Goal: Transaction & Acquisition: Book appointment/travel/reservation

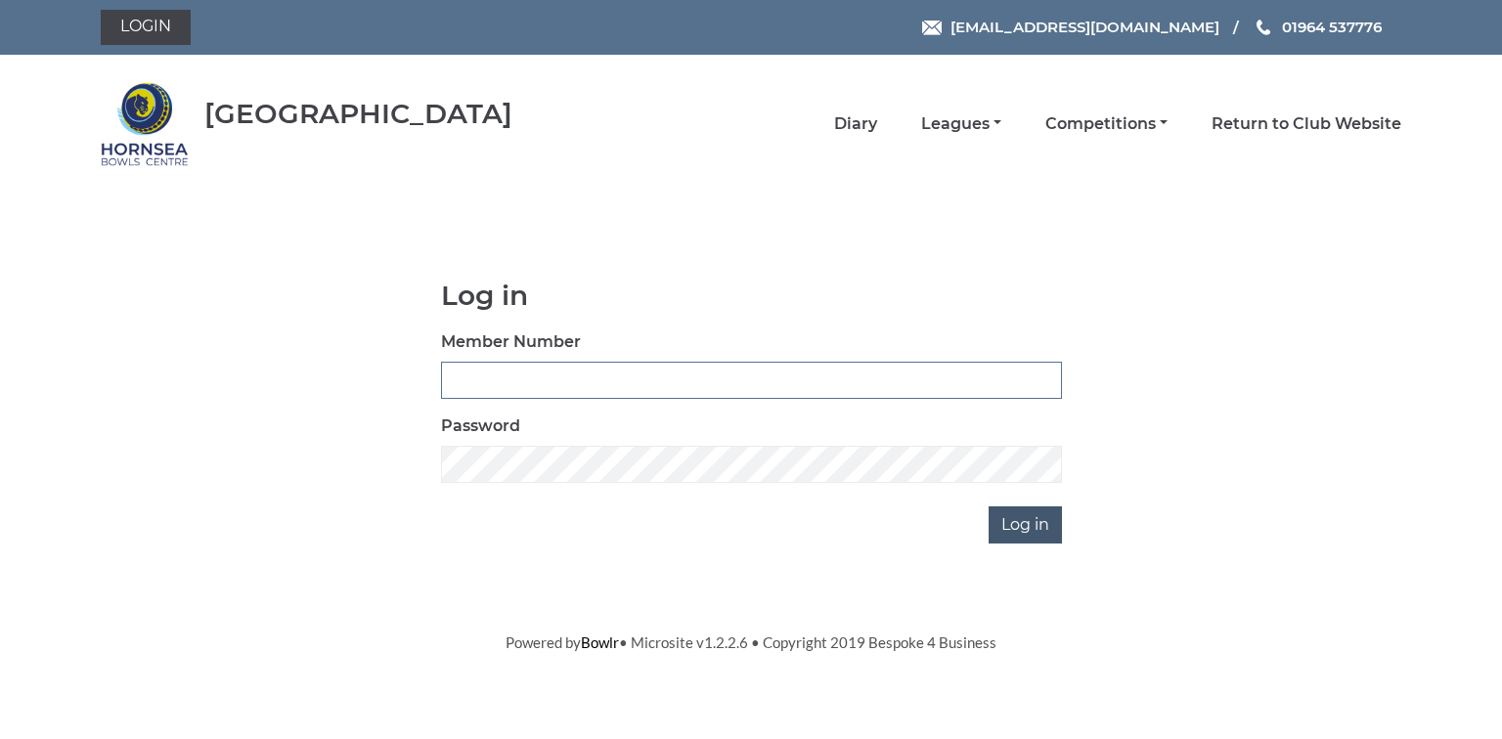
type input "0580"
click at [1024, 526] on input "Log in" at bounding box center [1024, 524] width 73 height 37
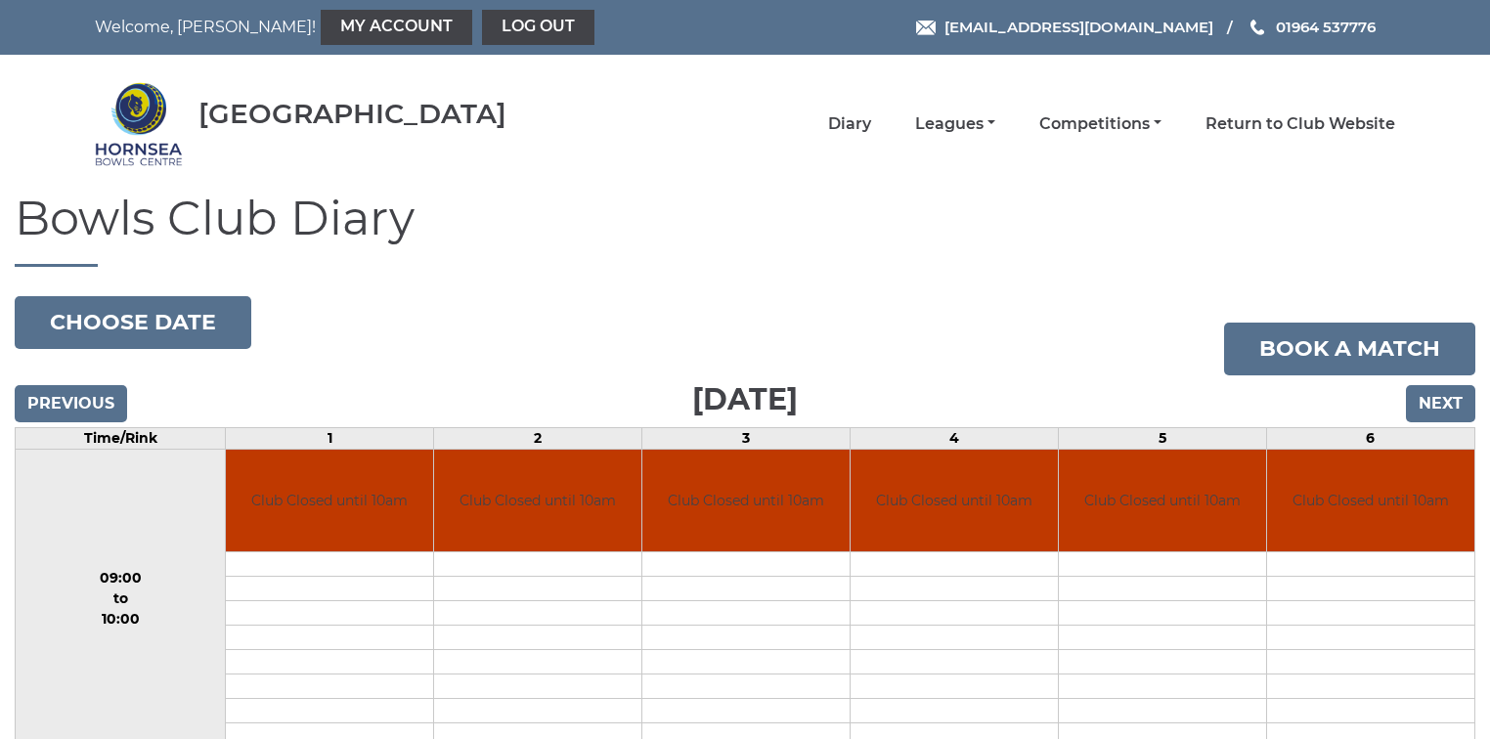
scroll to position [78, 0]
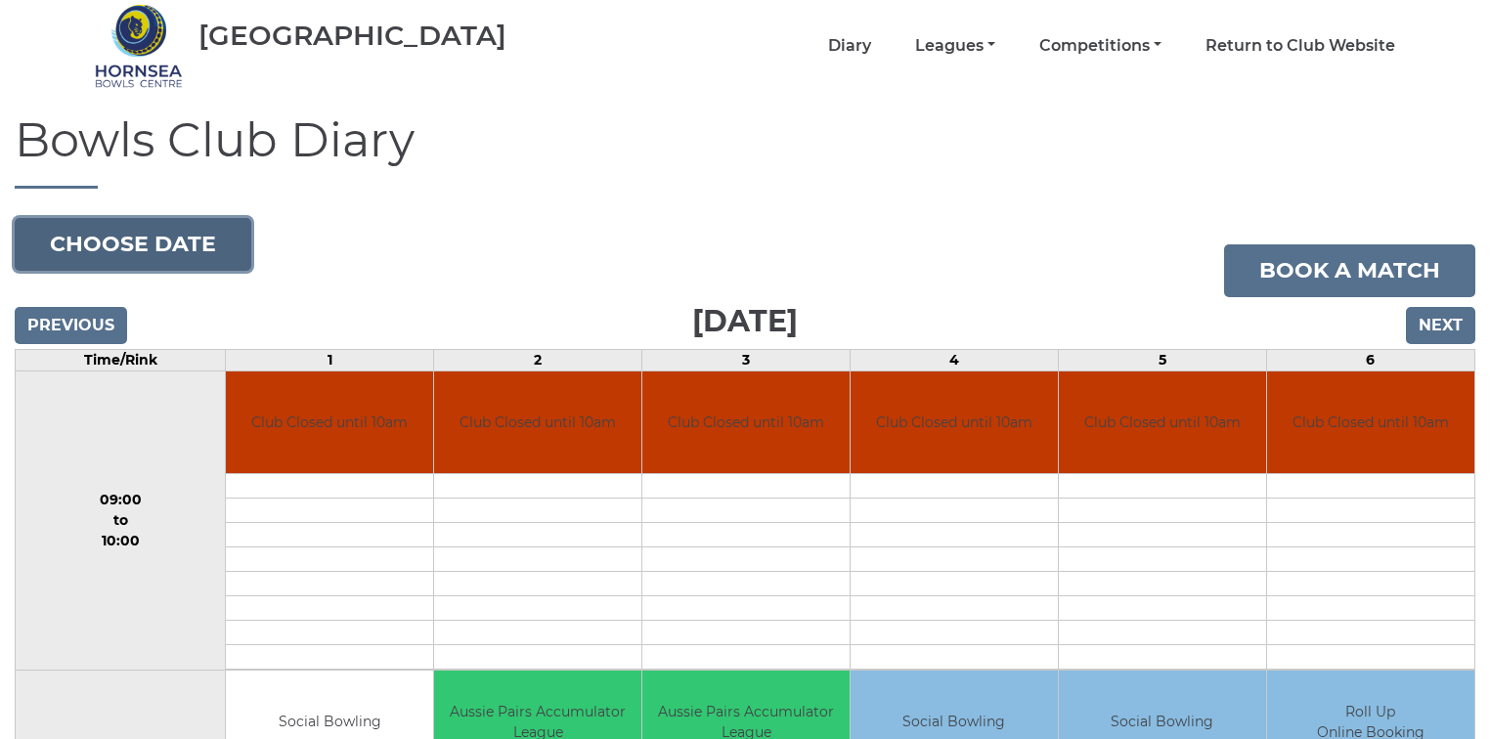
click at [145, 243] on button "Choose date" at bounding box center [133, 244] width 237 height 53
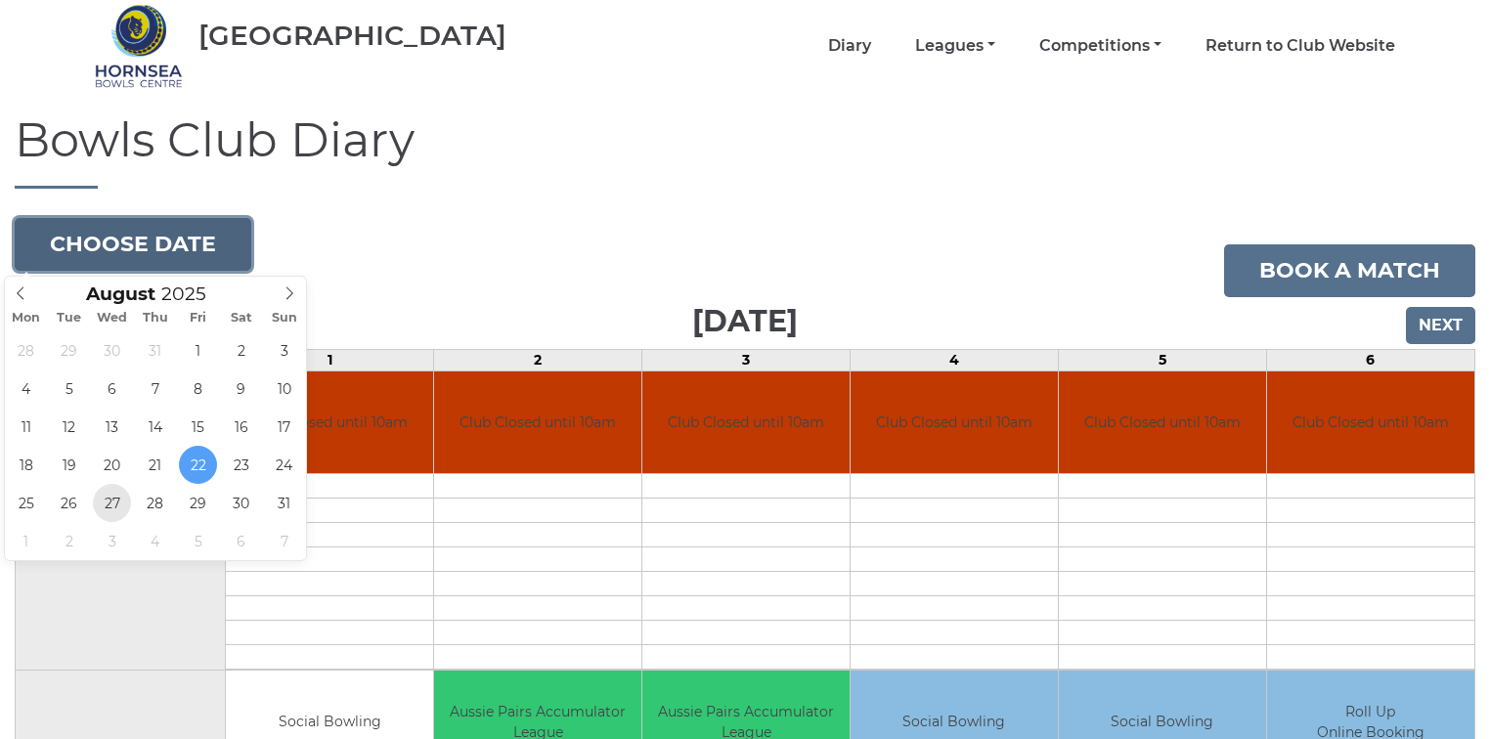
type input "2025-08-27"
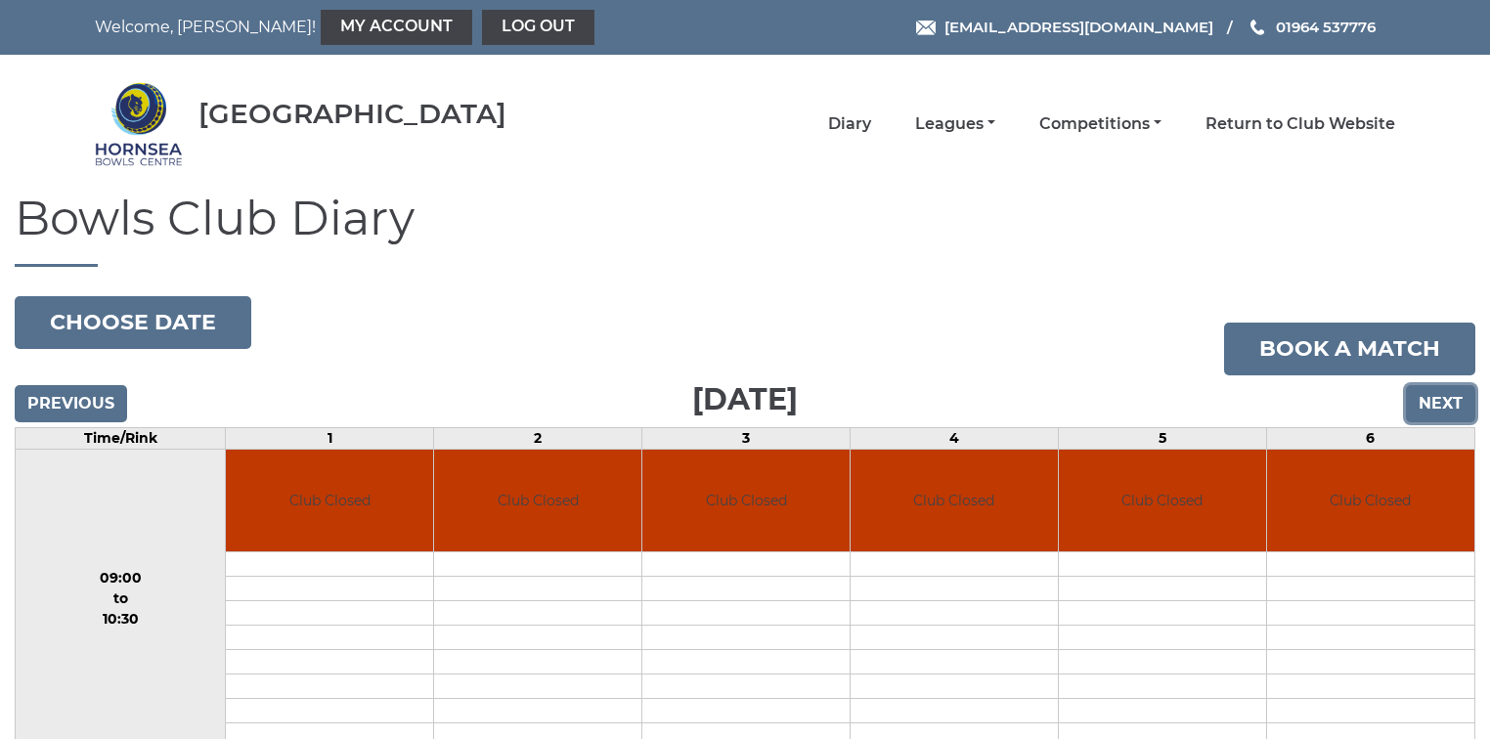
click at [1436, 405] on input "Next" at bounding box center [1440, 403] width 69 height 37
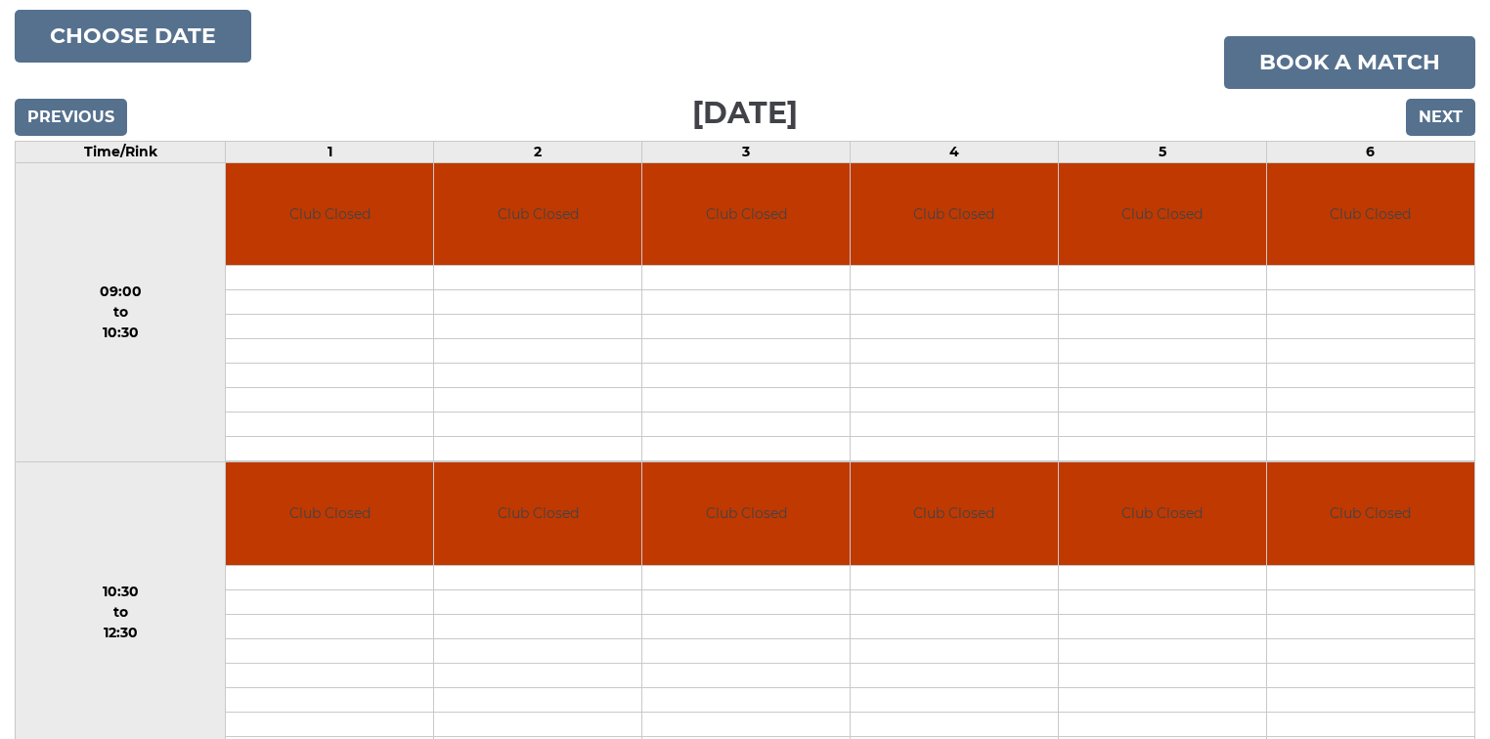
scroll to position [305, 0]
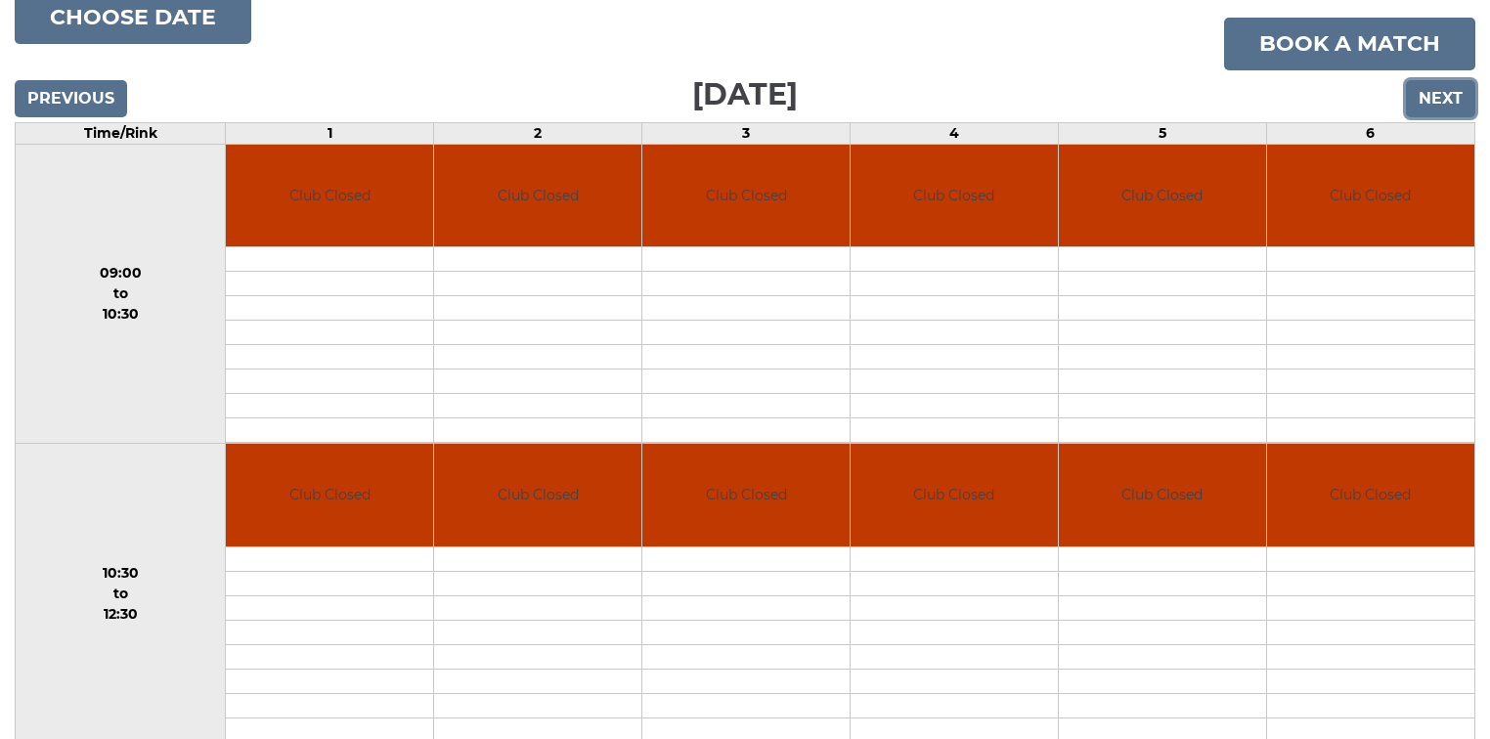
click at [1441, 93] on input "Next" at bounding box center [1440, 98] width 69 height 37
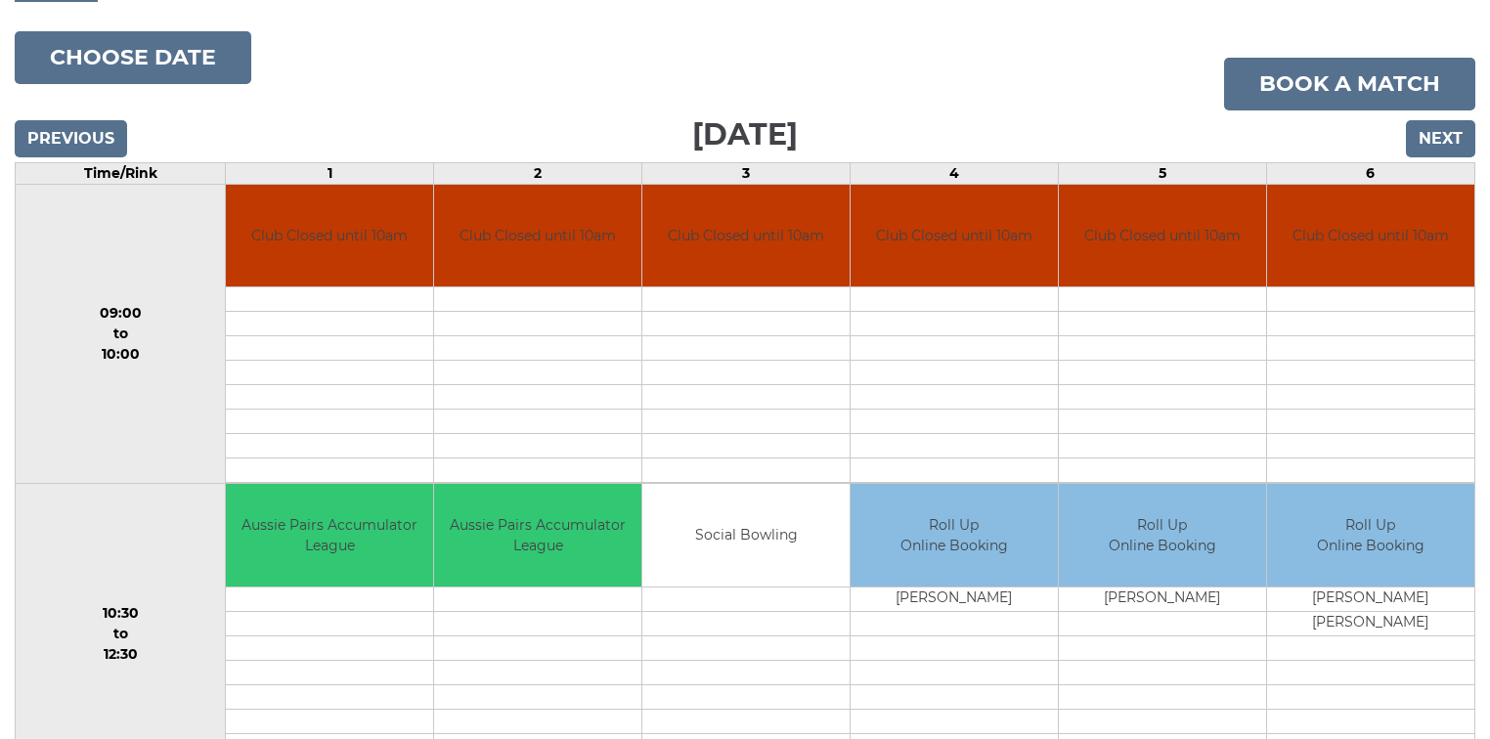
scroll to position [235, 0]
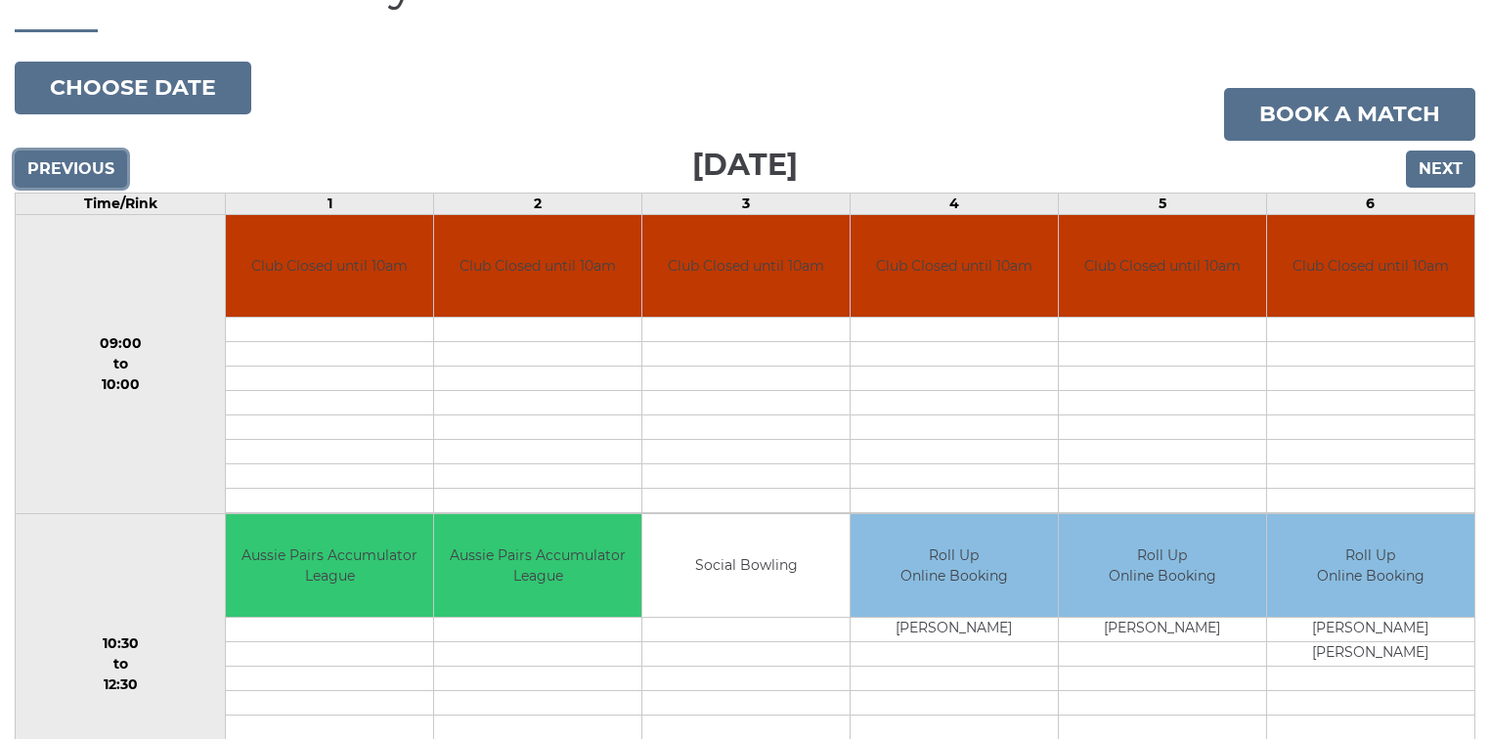
click at [63, 168] on input "Previous" at bounding box center [71, 169] width 112 height 37
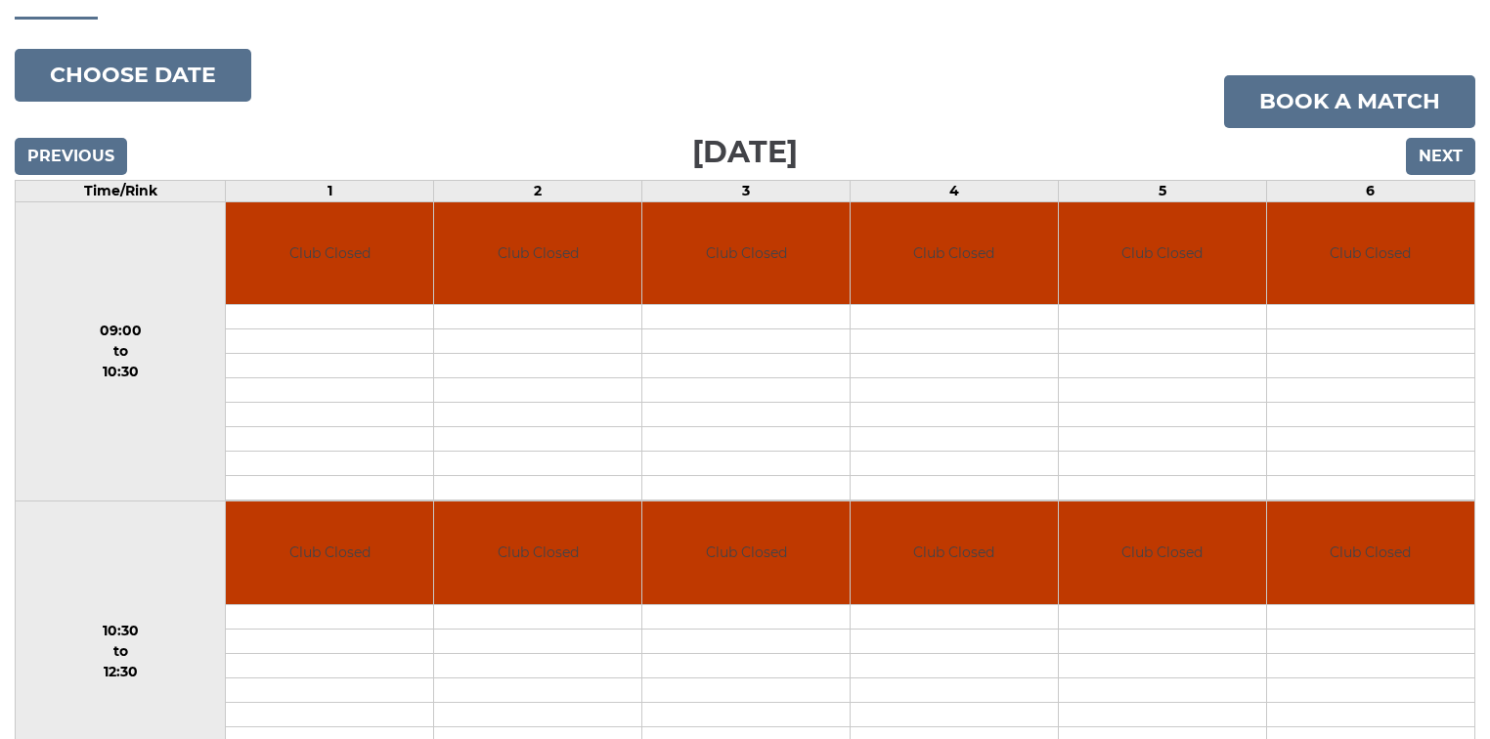
scroll to position [235, 0]
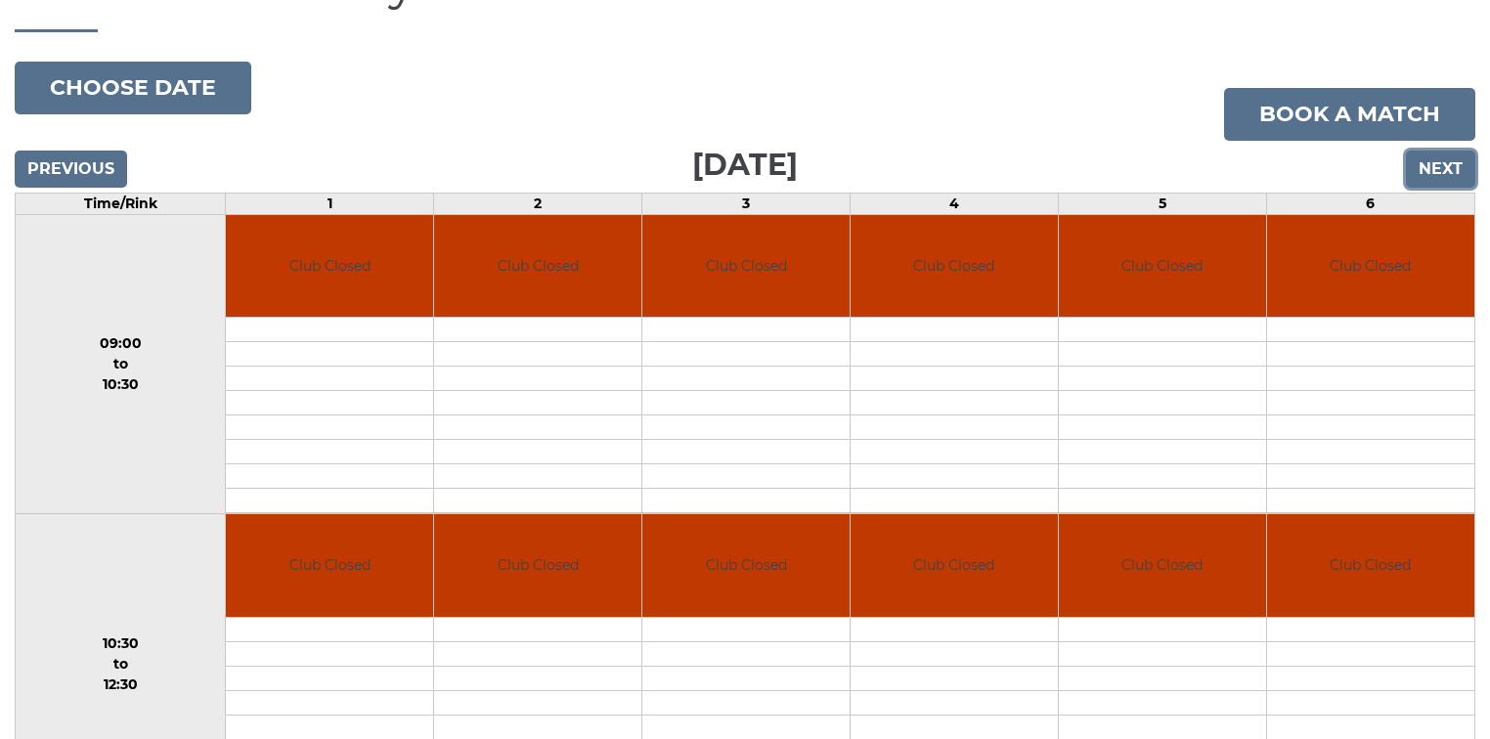
click at [1444, 166] on input "Next" at bounding box center [1440, 169] width 69 height 37
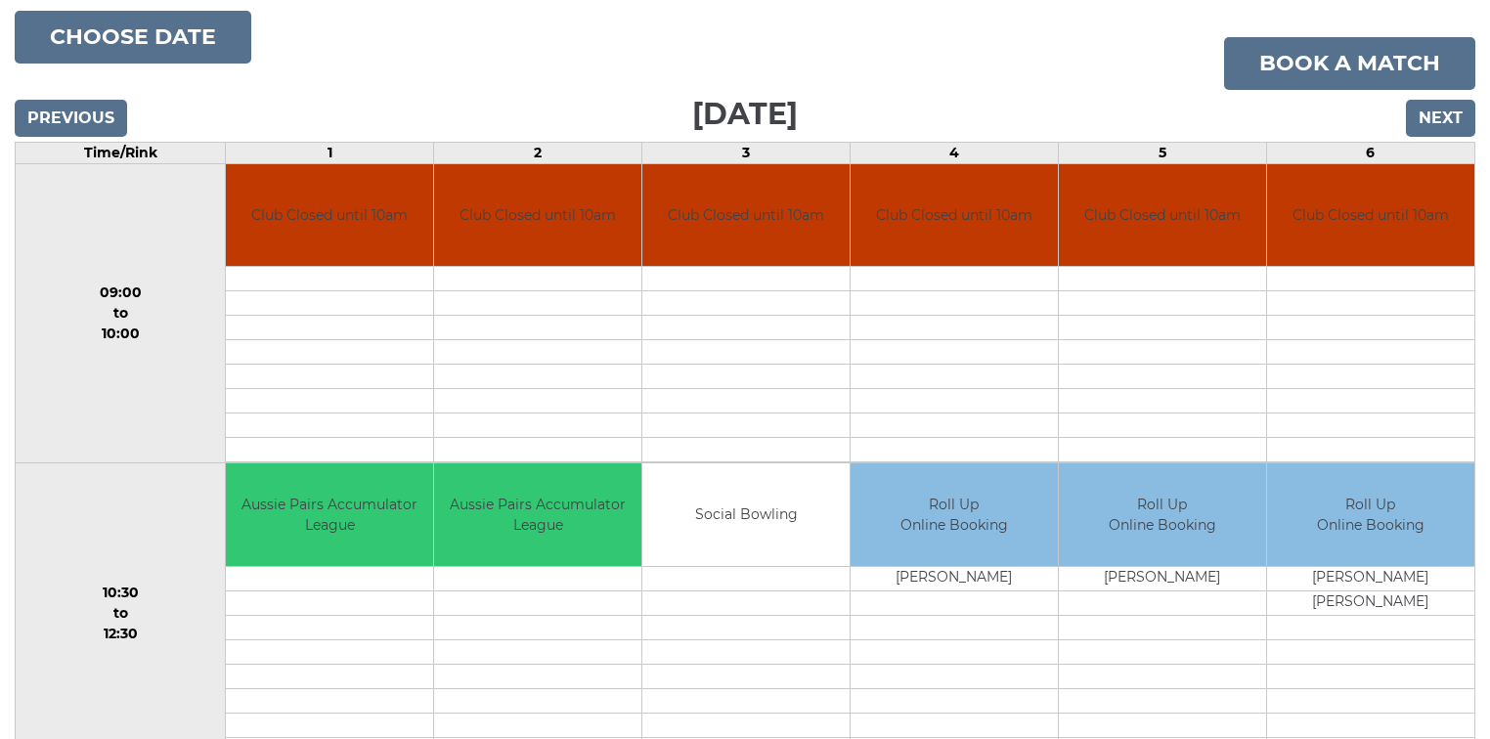
scroll to position [313, 0]
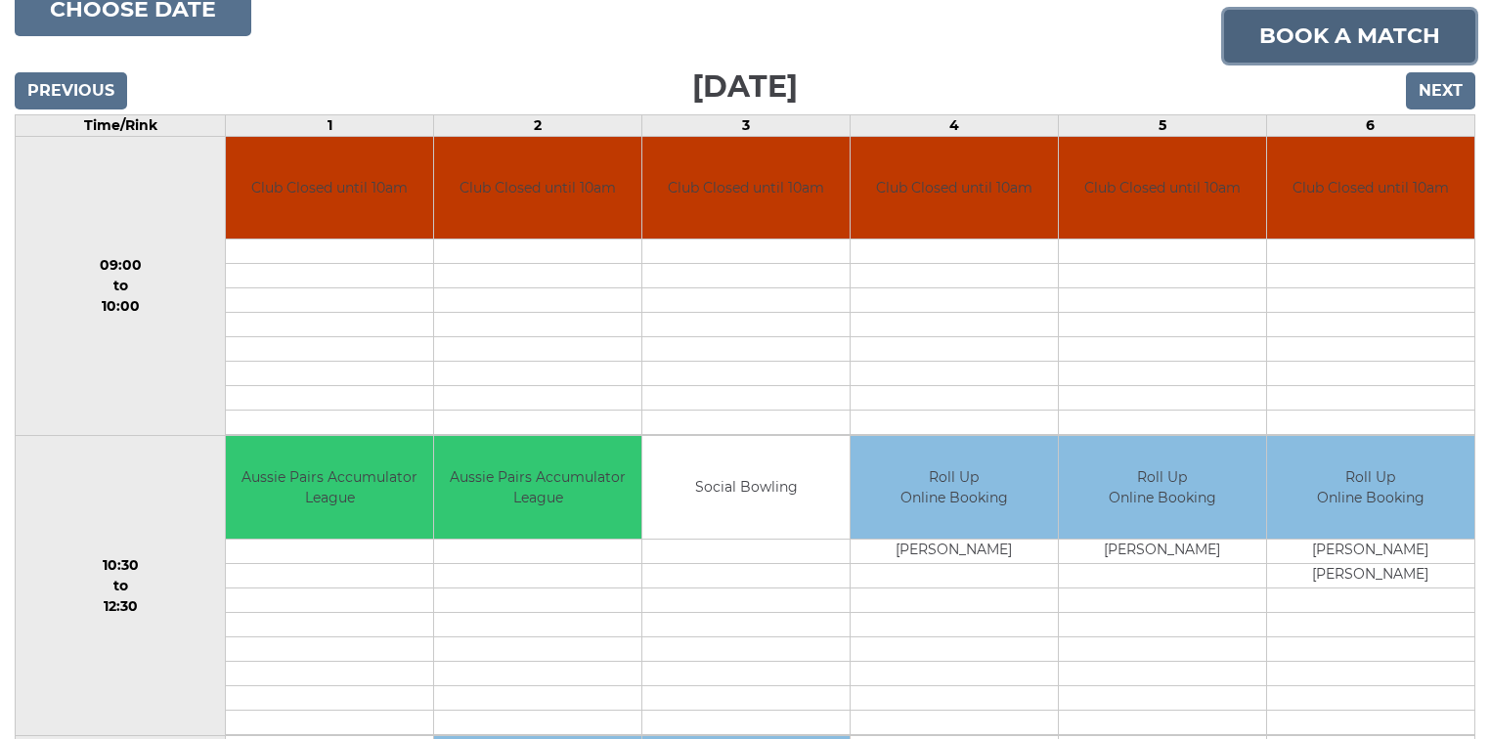
click at [1338, 39] on link "Book a match" at bounding box center [1349, 36] width 251 height 53
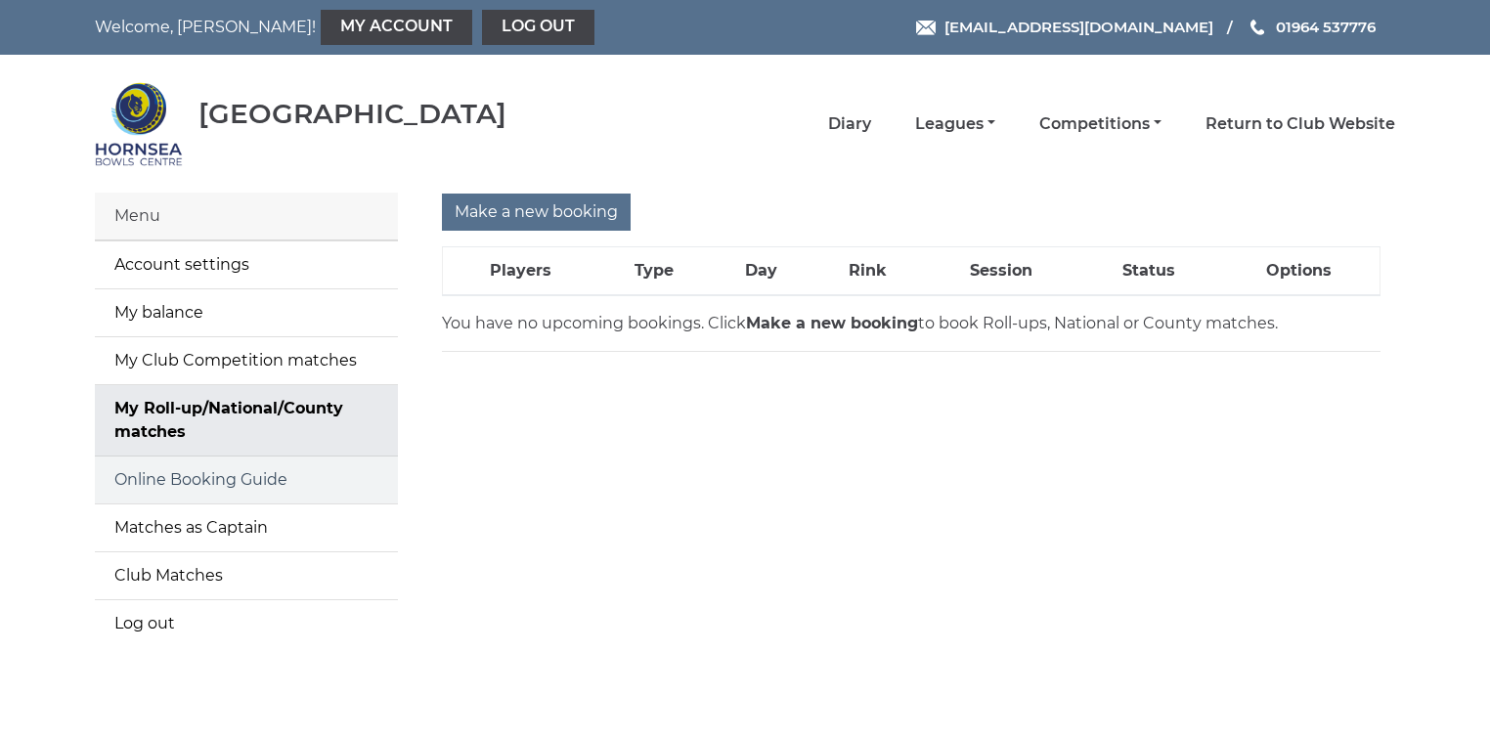
click at [217, 477] on link "Online Booking Guide" at bounding box center [246, 480] width 303 height 47
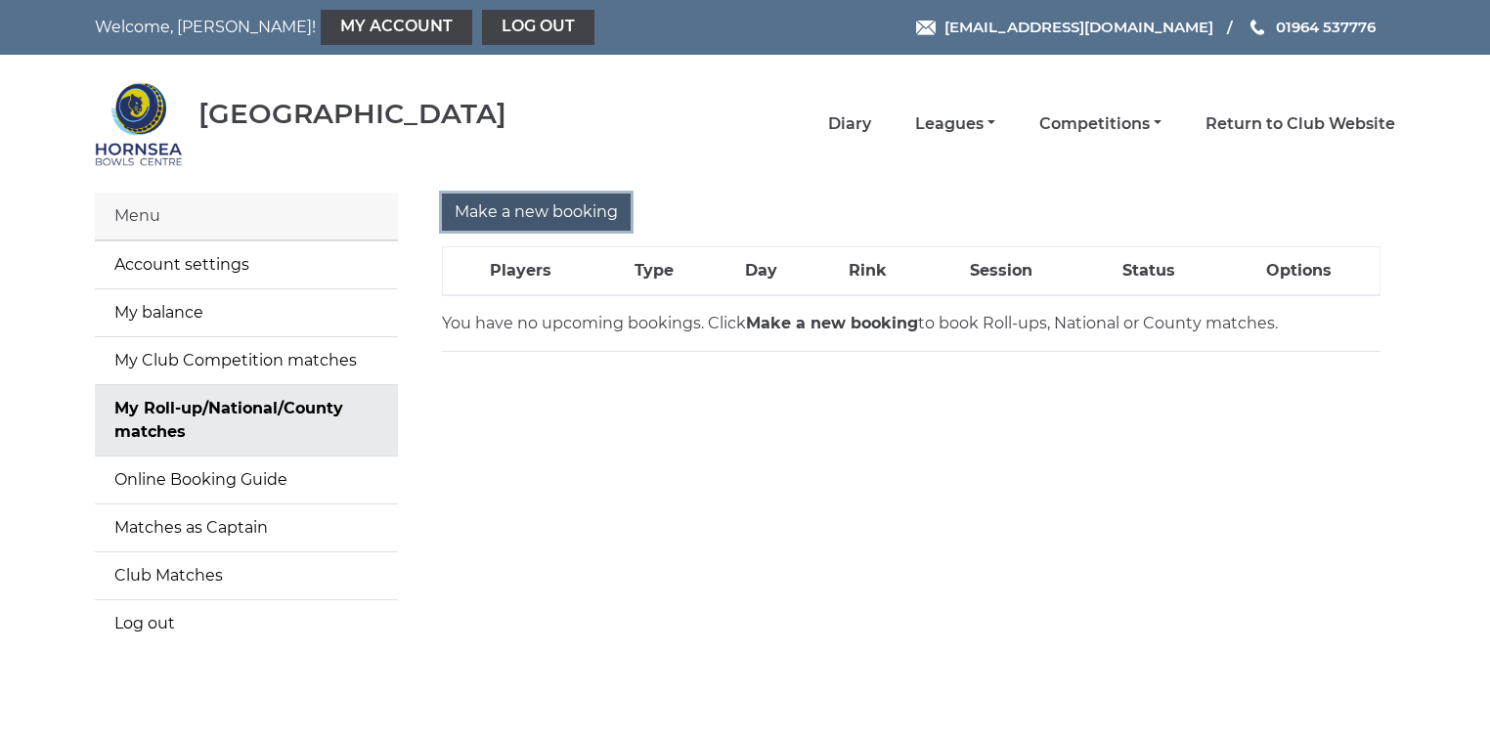
click at [510, 212] on input "Make a new booking" at bounding box center [536, 212] width 189 height 37
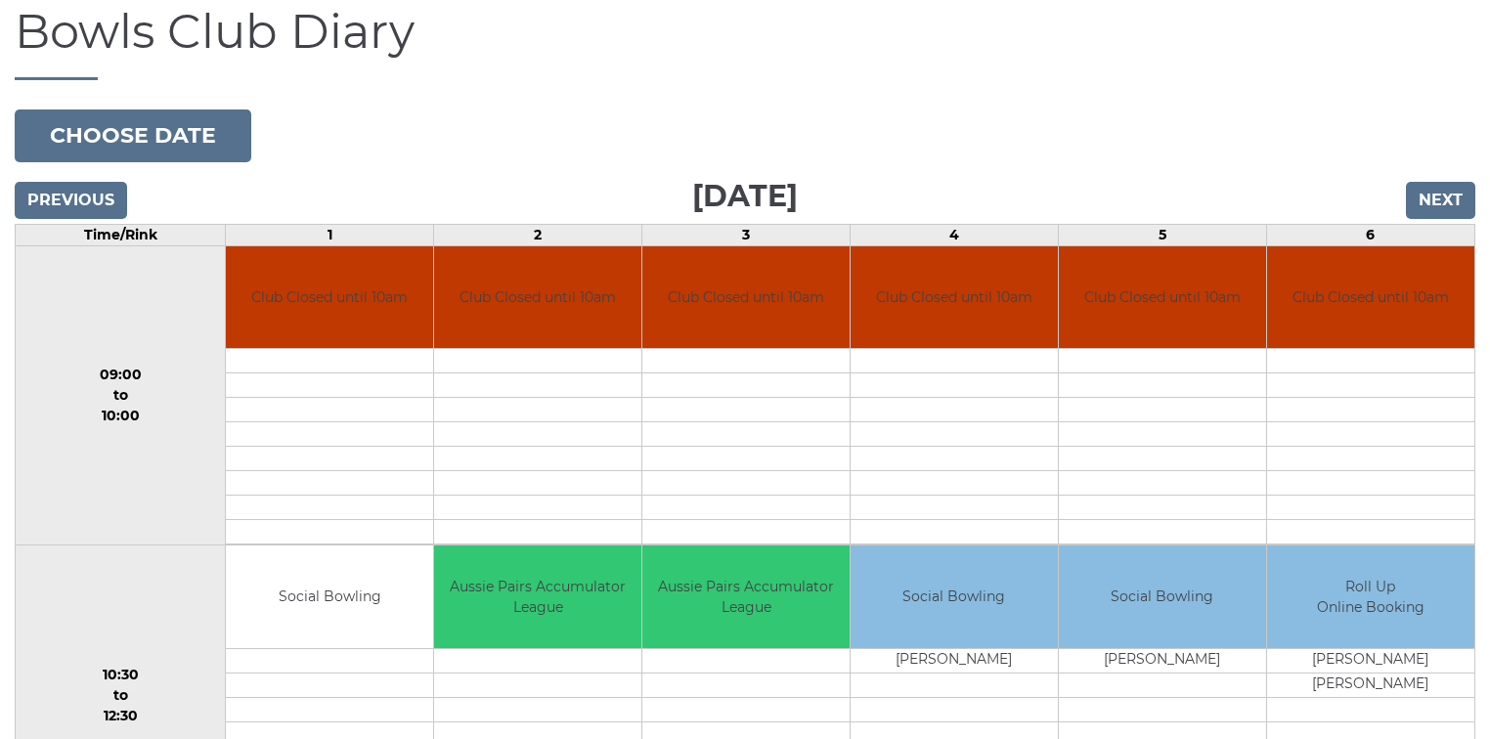
scroll to position [235, 0]
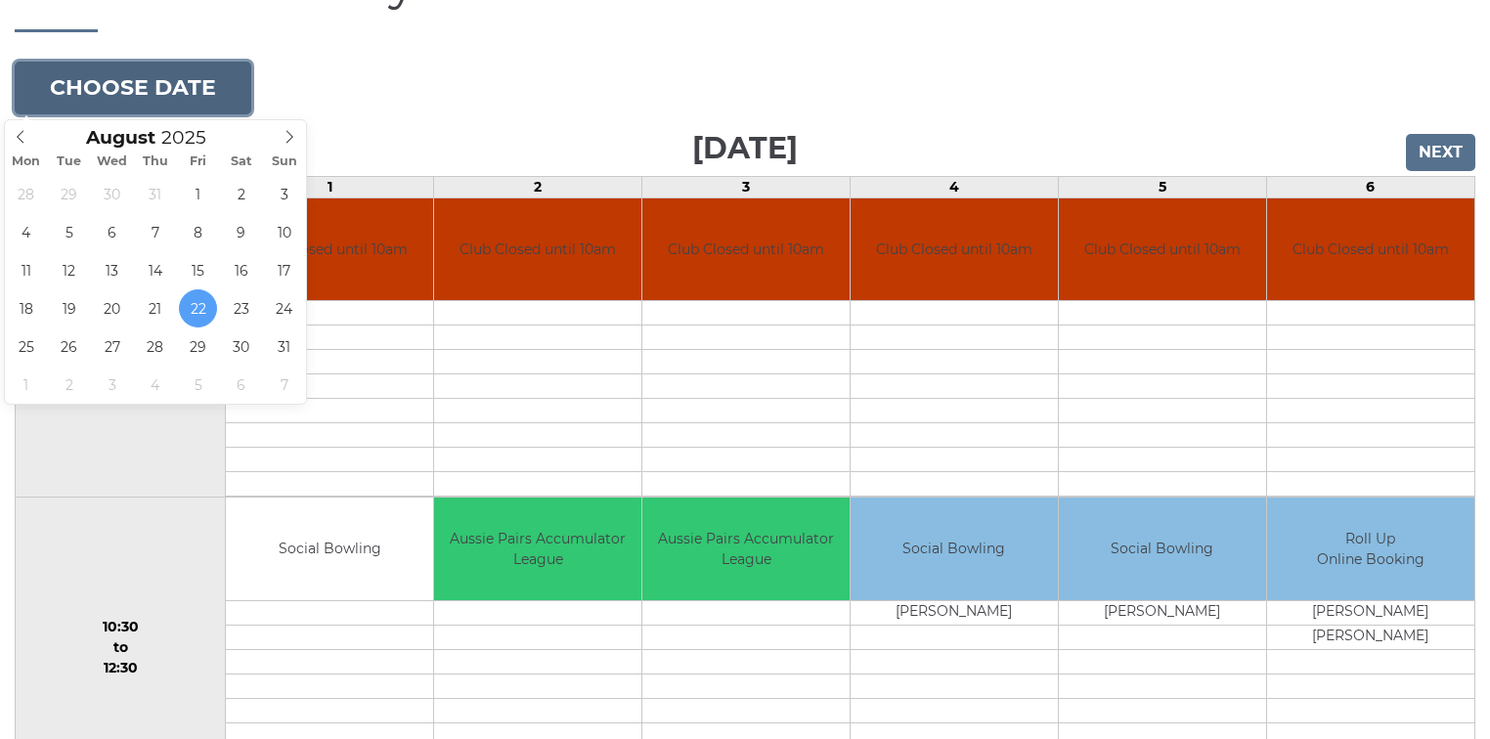
click at [153, 90] on button "Choose date" at bounding box center [133, 88] width 237 height 53
type input "[DATE]"
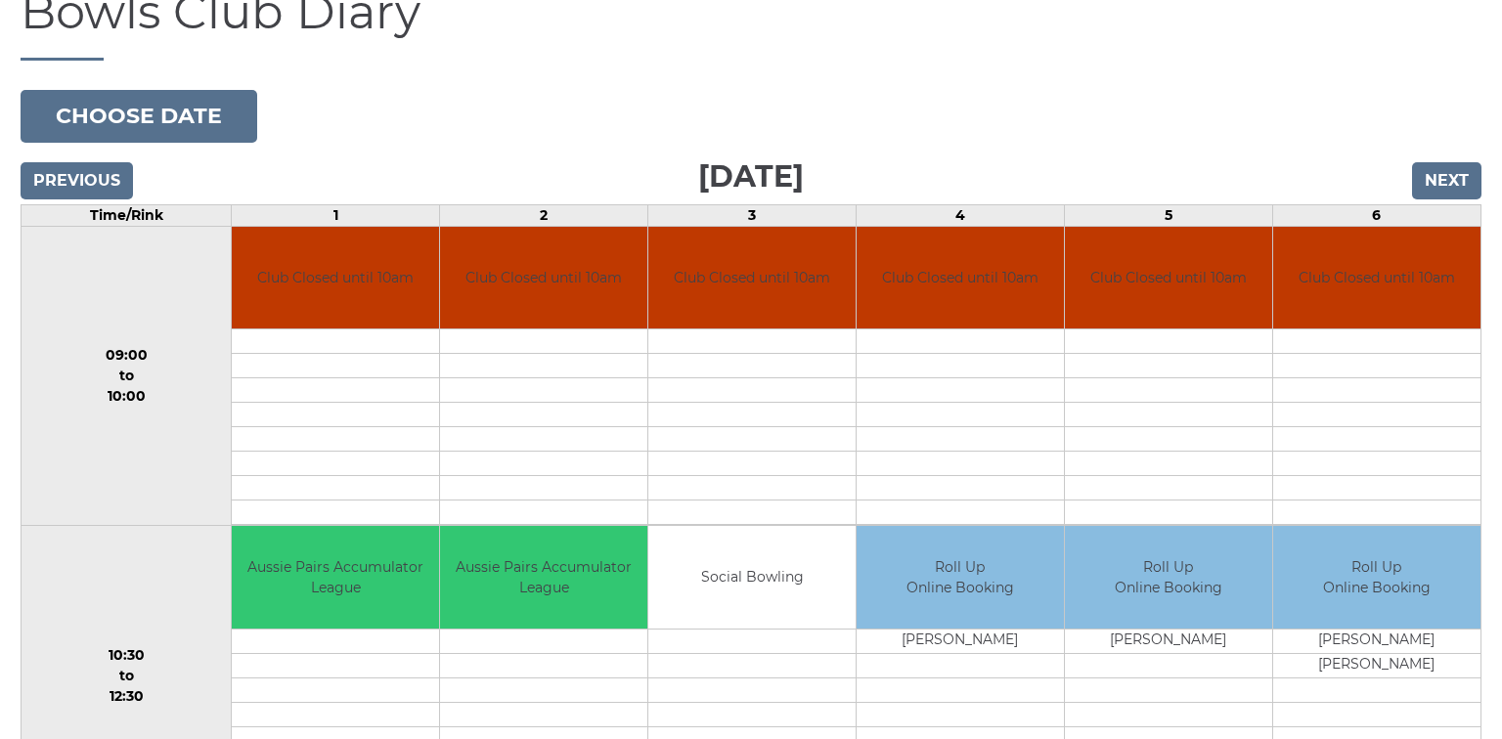
scroll to position [469, 0]
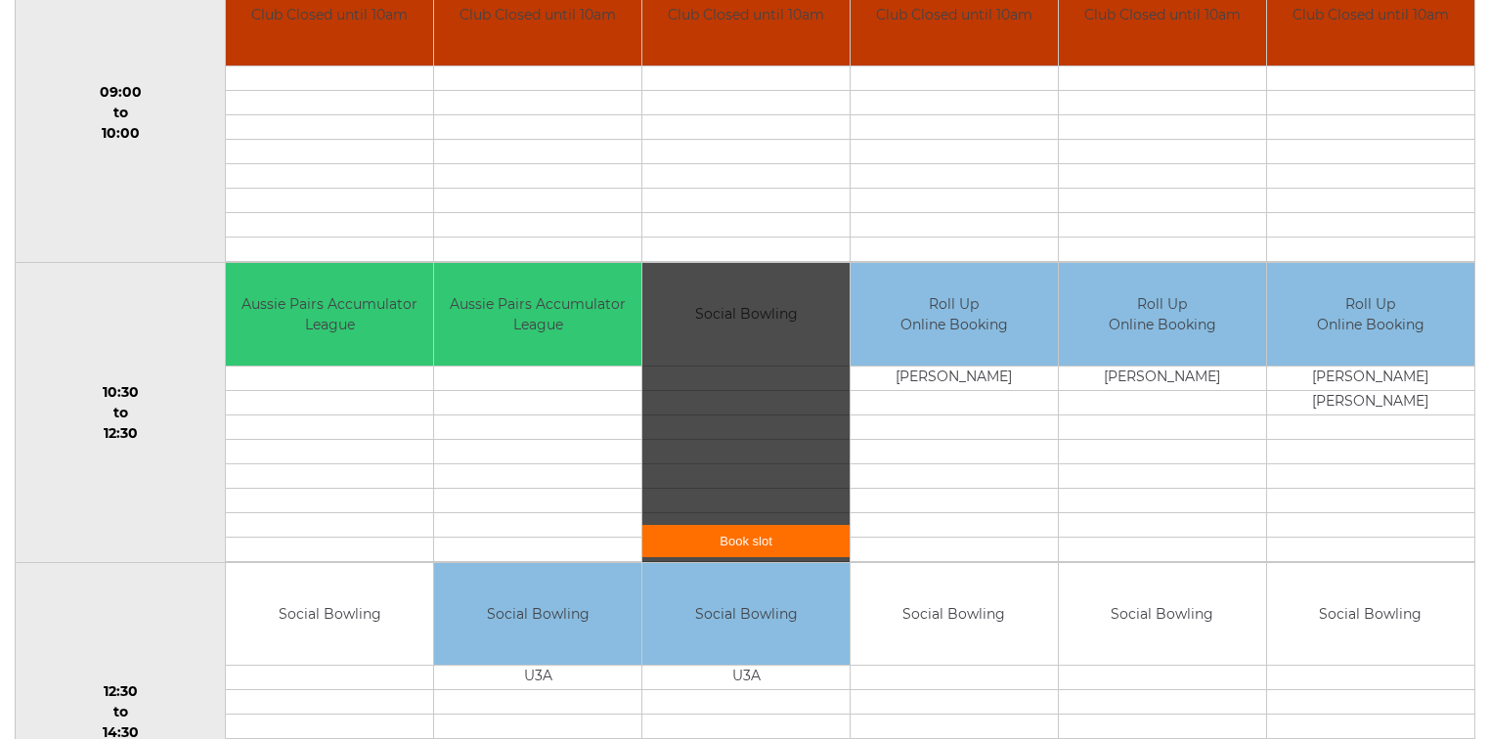
click at [748, 537] on link "Book slot" at bounding box center [745, 541] width 207 height 32
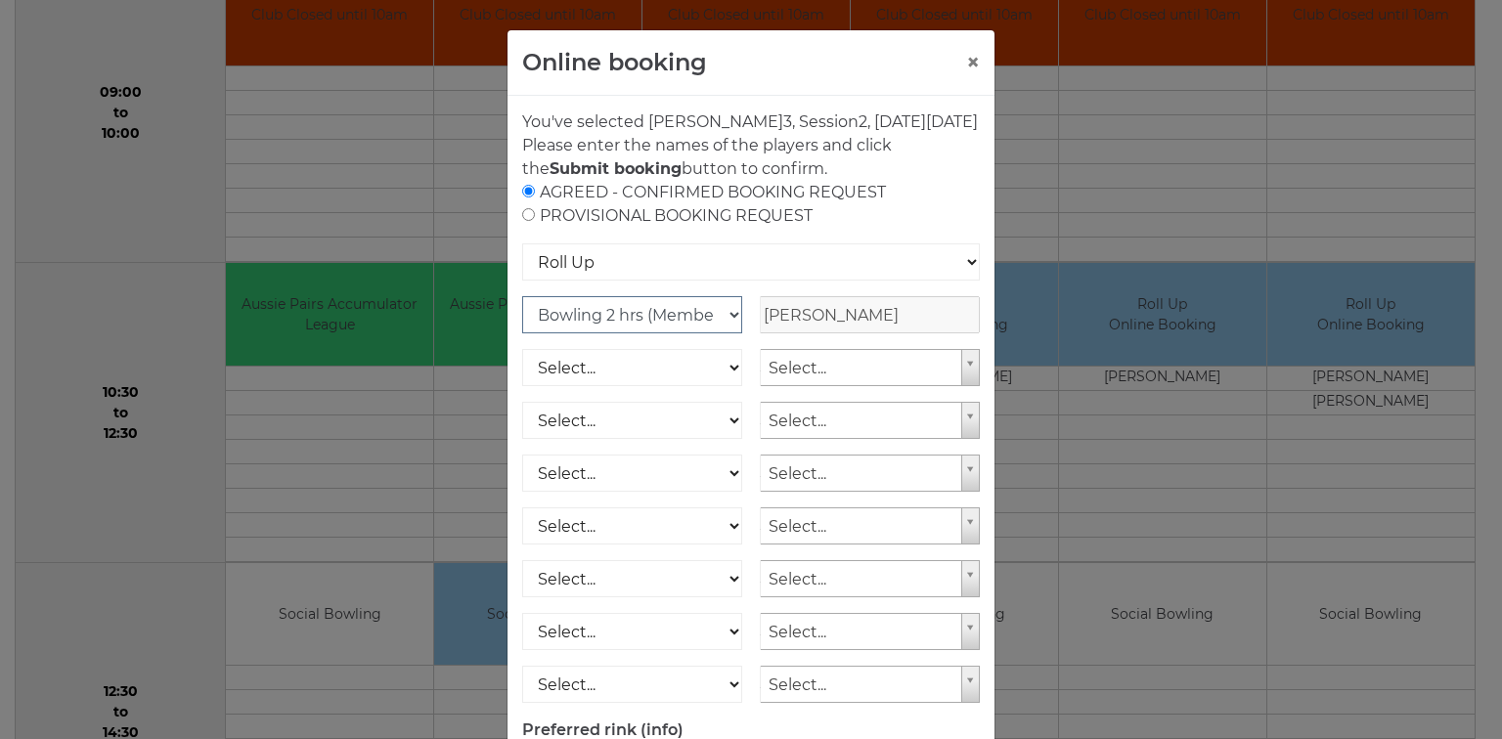
click at [728, 333] on select "Club Competition (Member) National (Member) Bowling 1.5 hrs (Member) Junior (Up…" at bounding box center [632, 314] width 220 height 37
select select "1_48"
click at [522, 319] on select "Club Competition (Member) National (Member) Bowling 1.5 hrs (Member) Junior (Up…" at bounding box center [632, 314] width 220 height 37
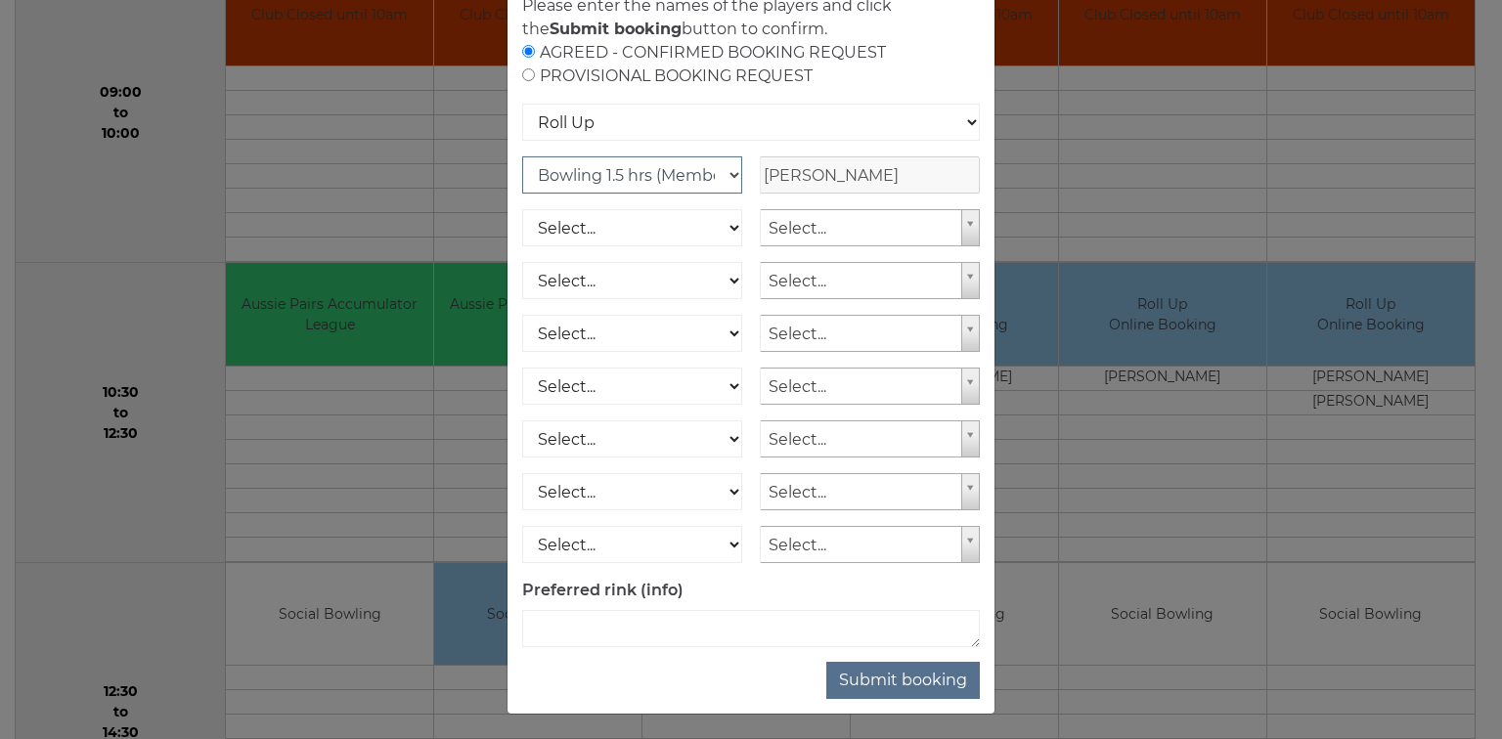
scroll to position [167, 0]
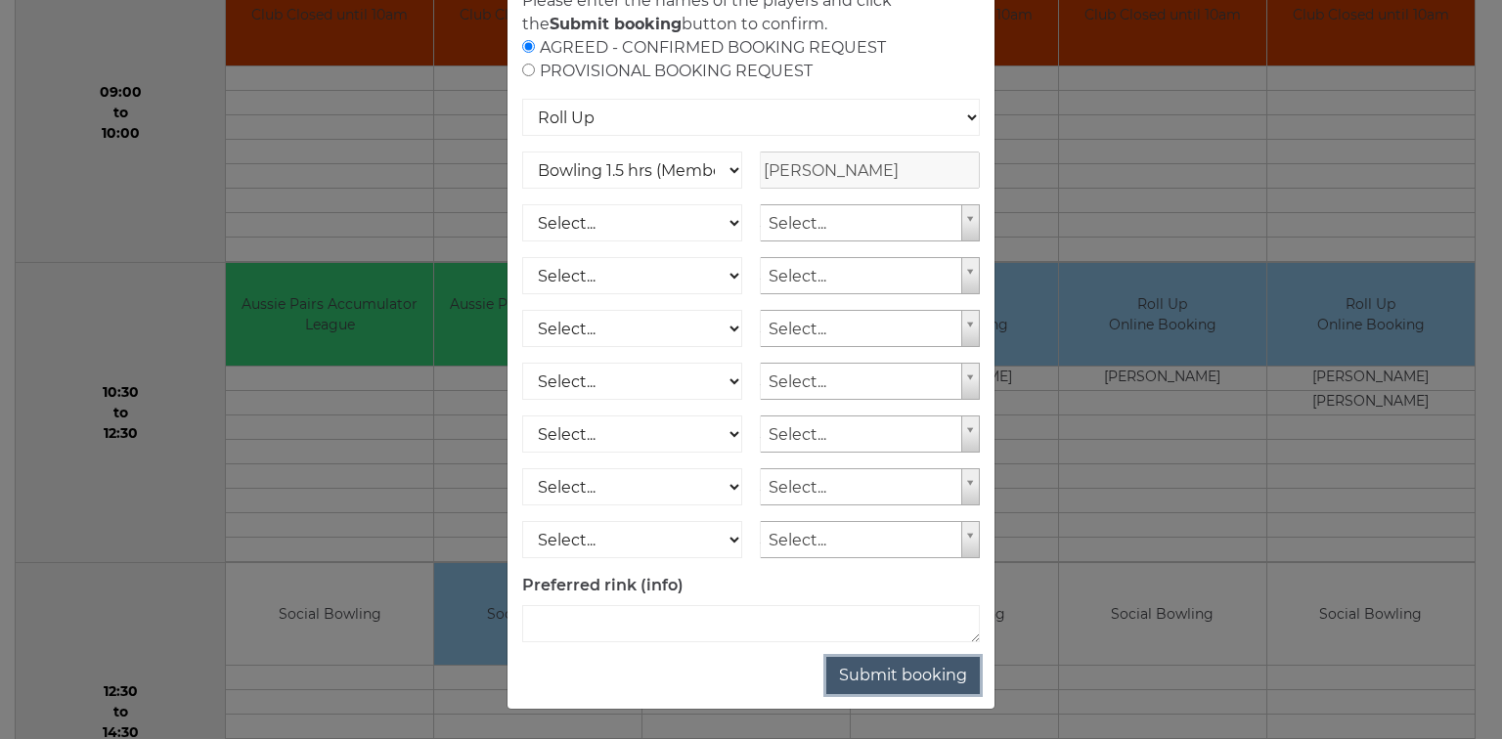
click at [911, 684] on button "Submit booking" at bounding box center [902, 675] width 153 height 37
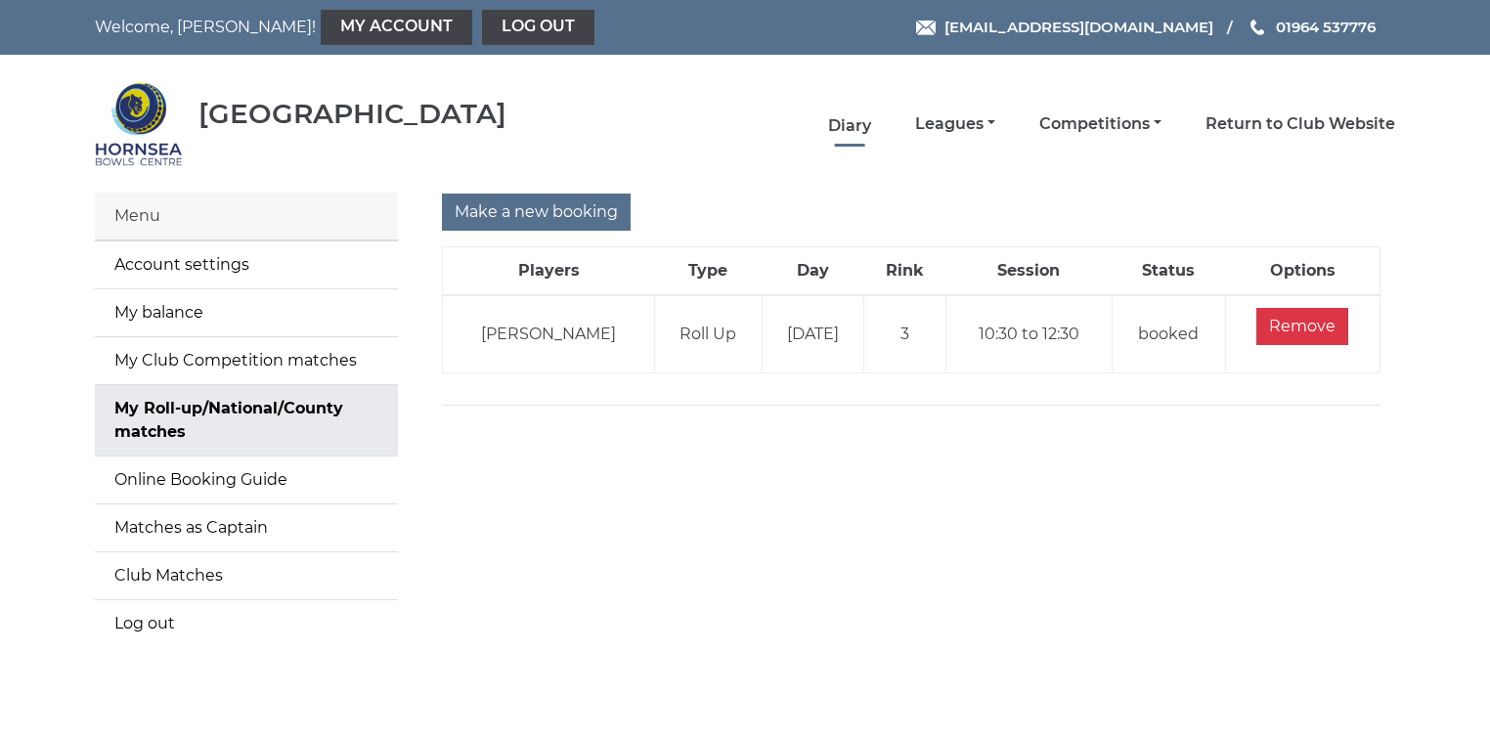
click at [849, 125] on link "Diary" at bounding box center [849, 126] width 43 height 22
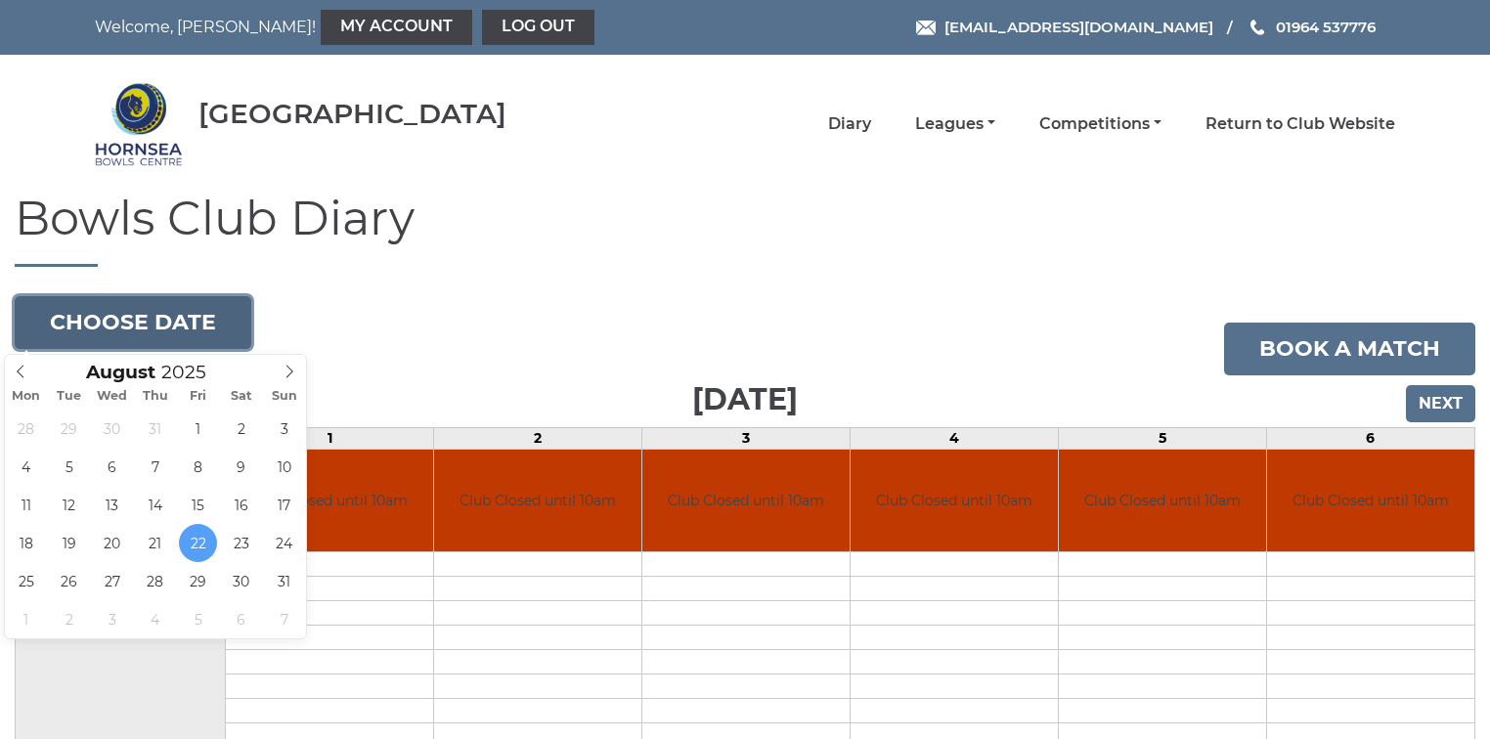
click at [152, 322] on button "Choose date" at bounding box center [133, 322] width 237 height 53
type input "2025-09-01"
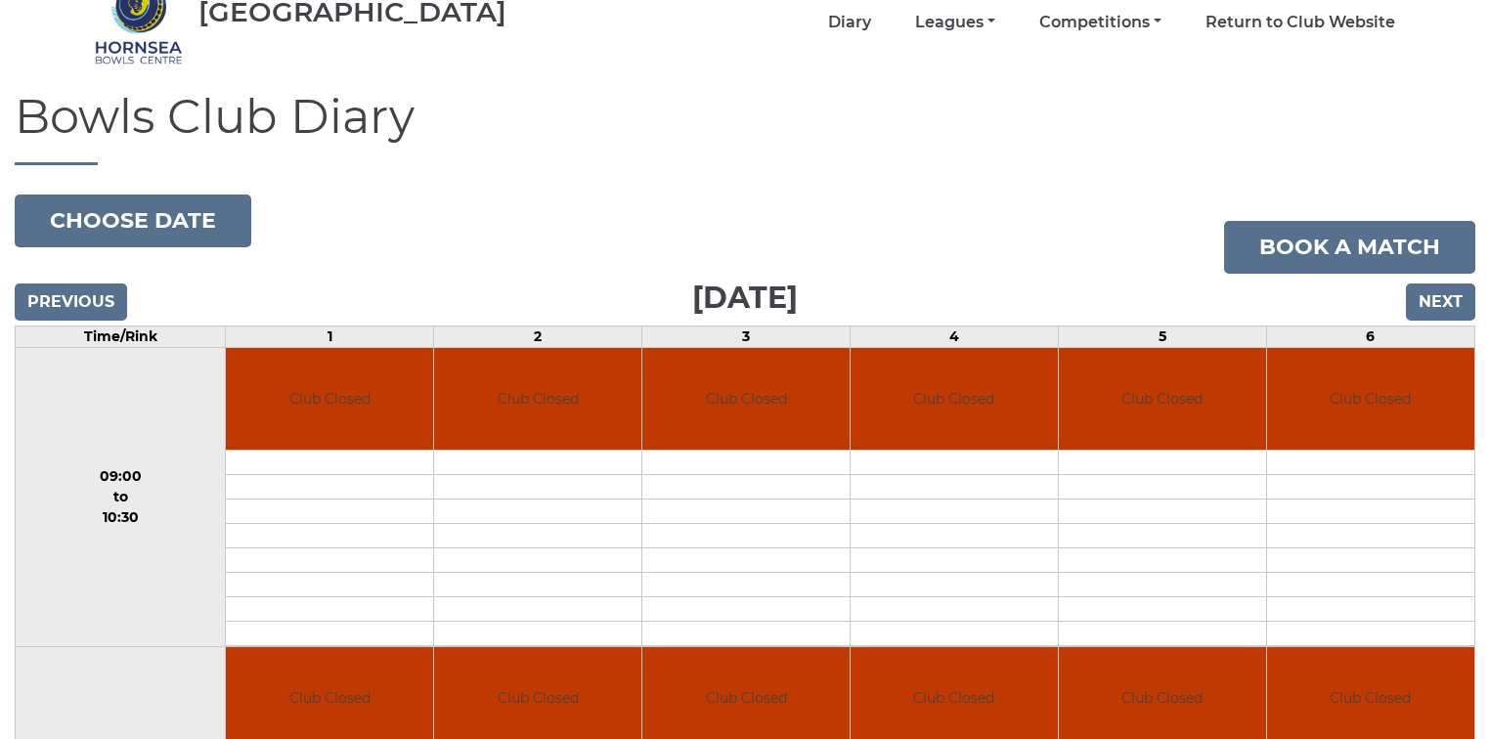
scroll to position [78, 0]
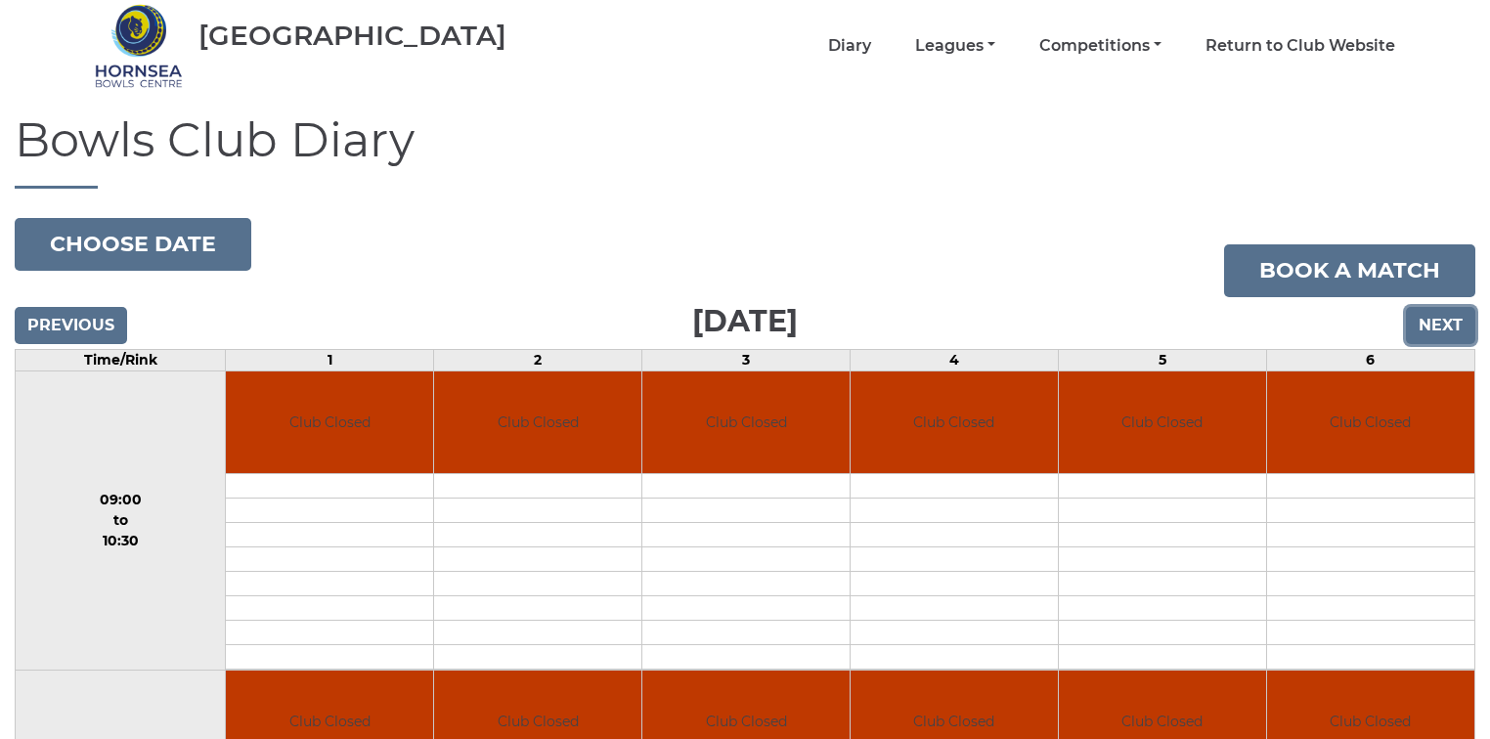
click at [1431, 326] on input "Next" at bounding box center [1440, 325] width 69 height 37
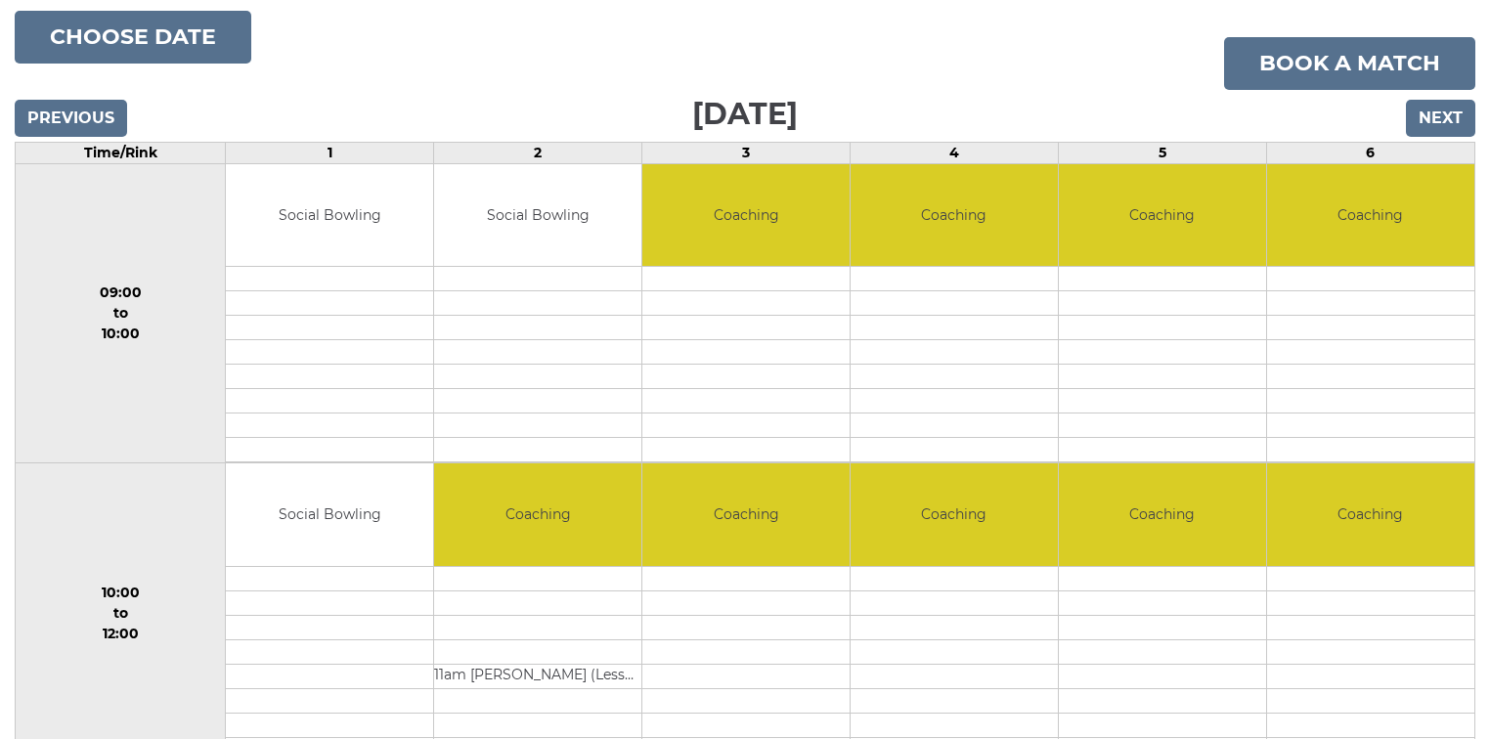
scroll to position [78, 0]
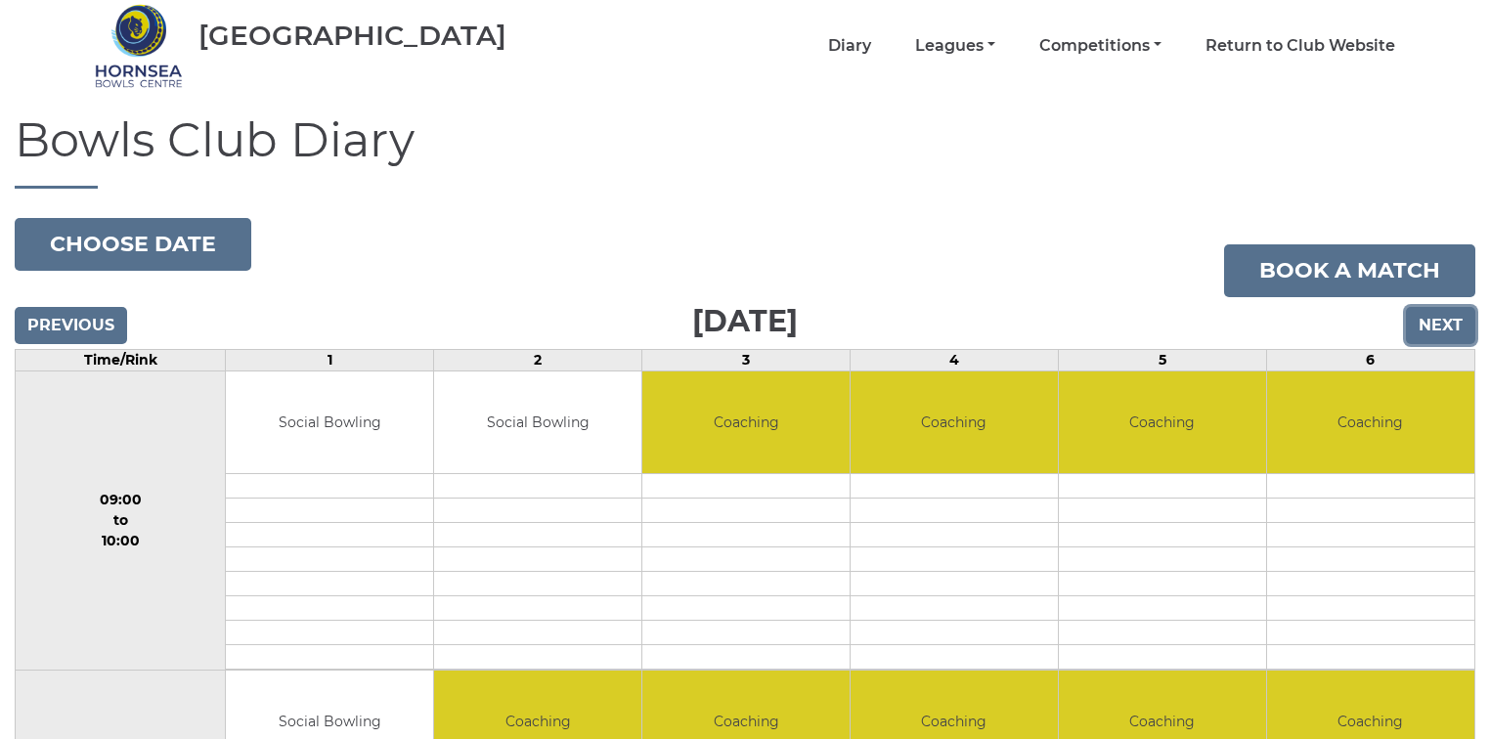
click at [1453, 326] on input "Next" at bounding box center [1440, 325] width 69 height 37
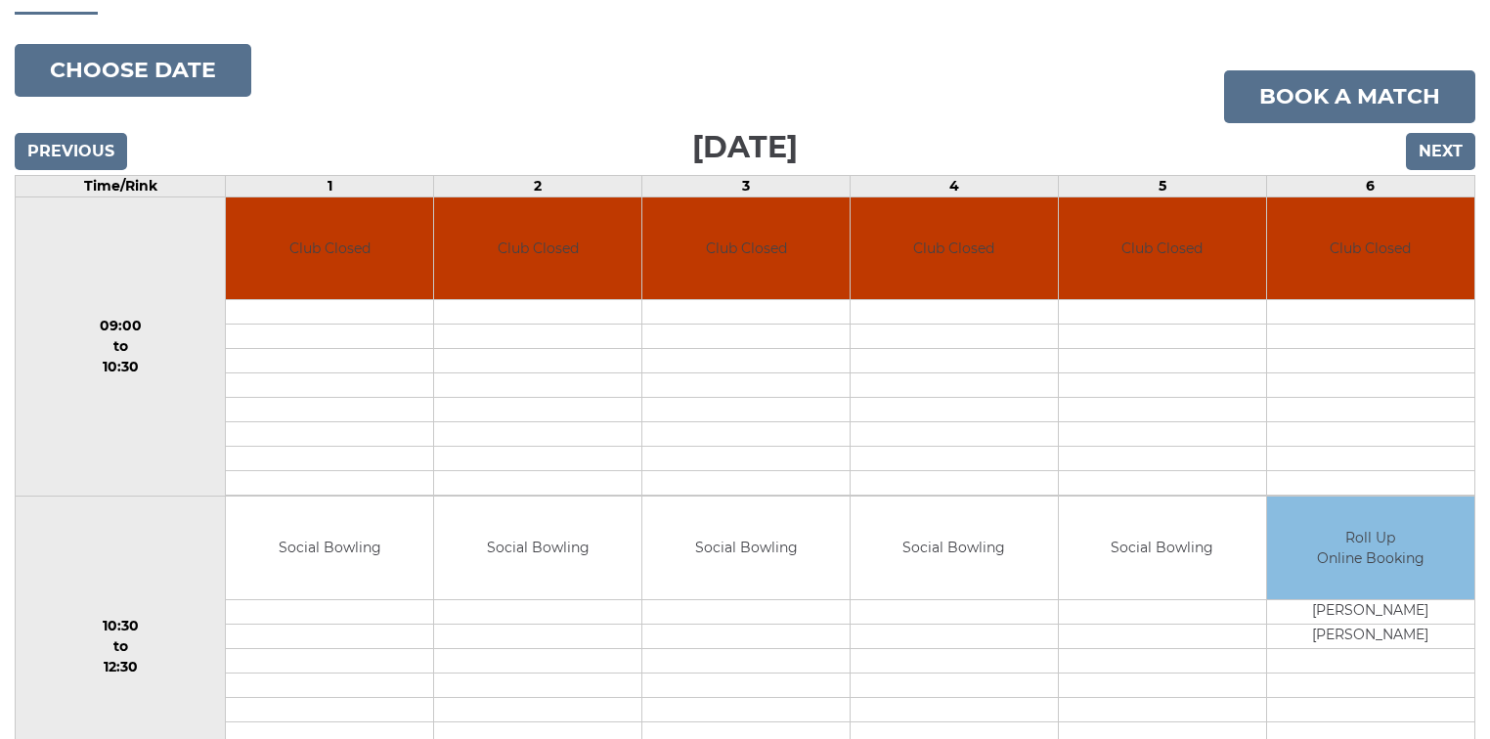
scroll to position [235, 0]
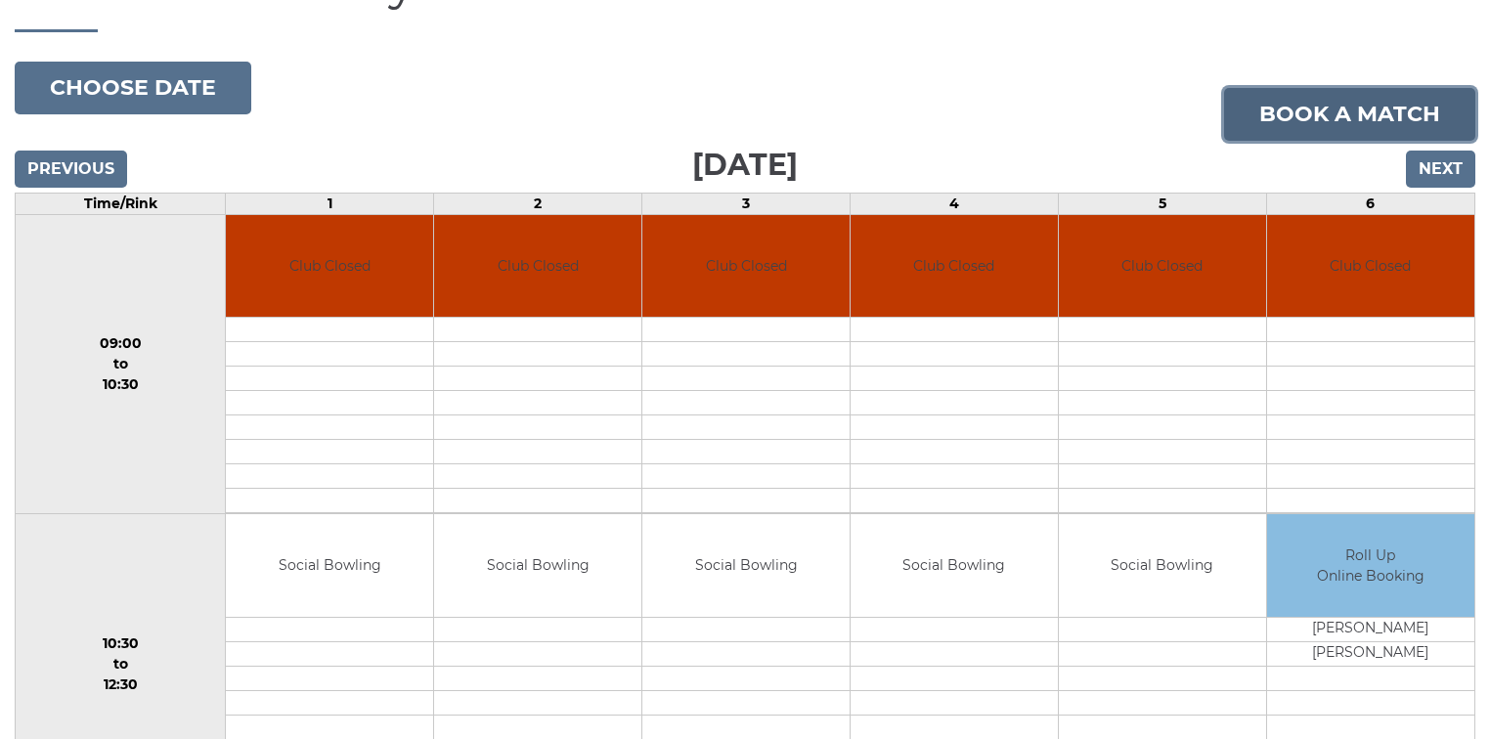
click at [1321, 112] on link "Book a match" at bounding box center [1349, 114] width 251 height 53
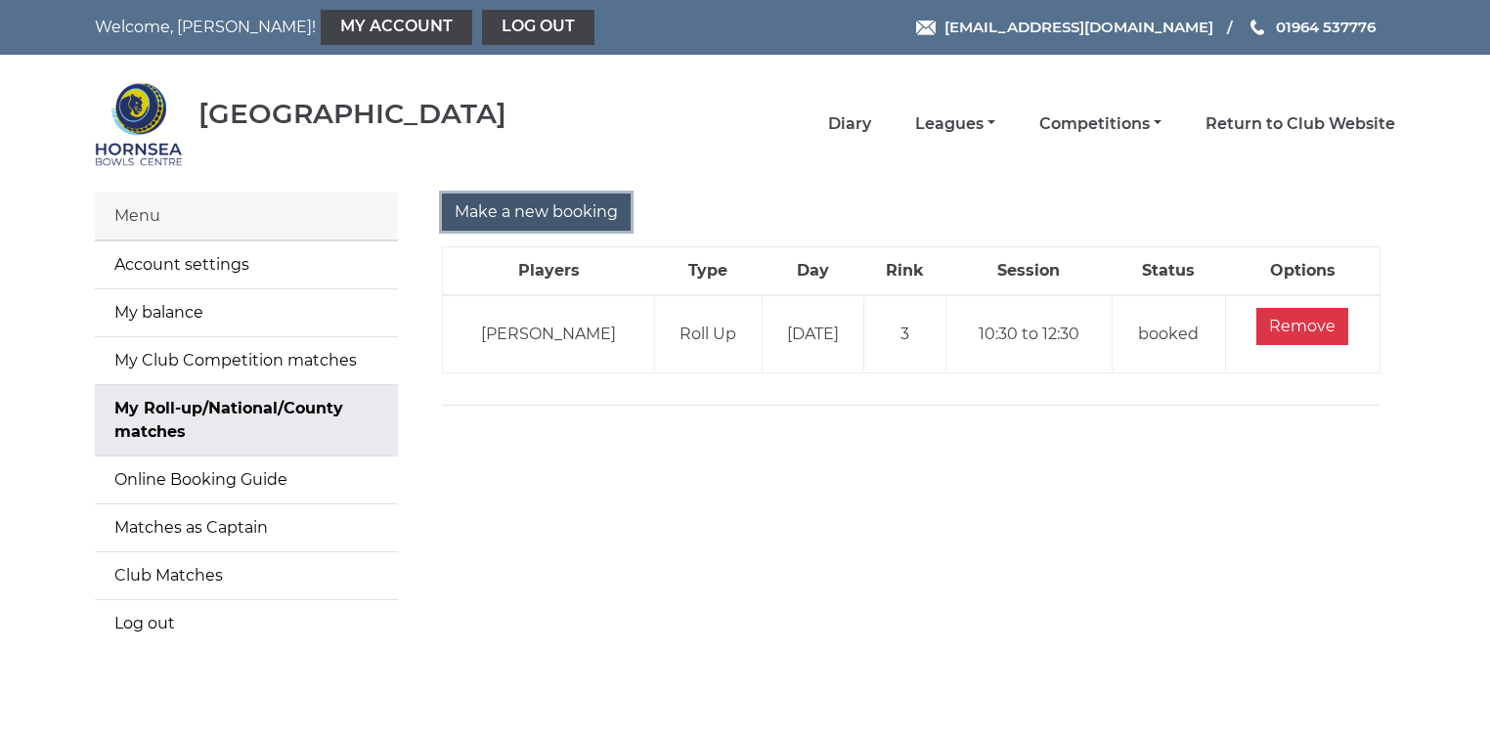
click at [538, 218] on input "Make a new booking" at bounding box center [536, 212] width 189 height 37
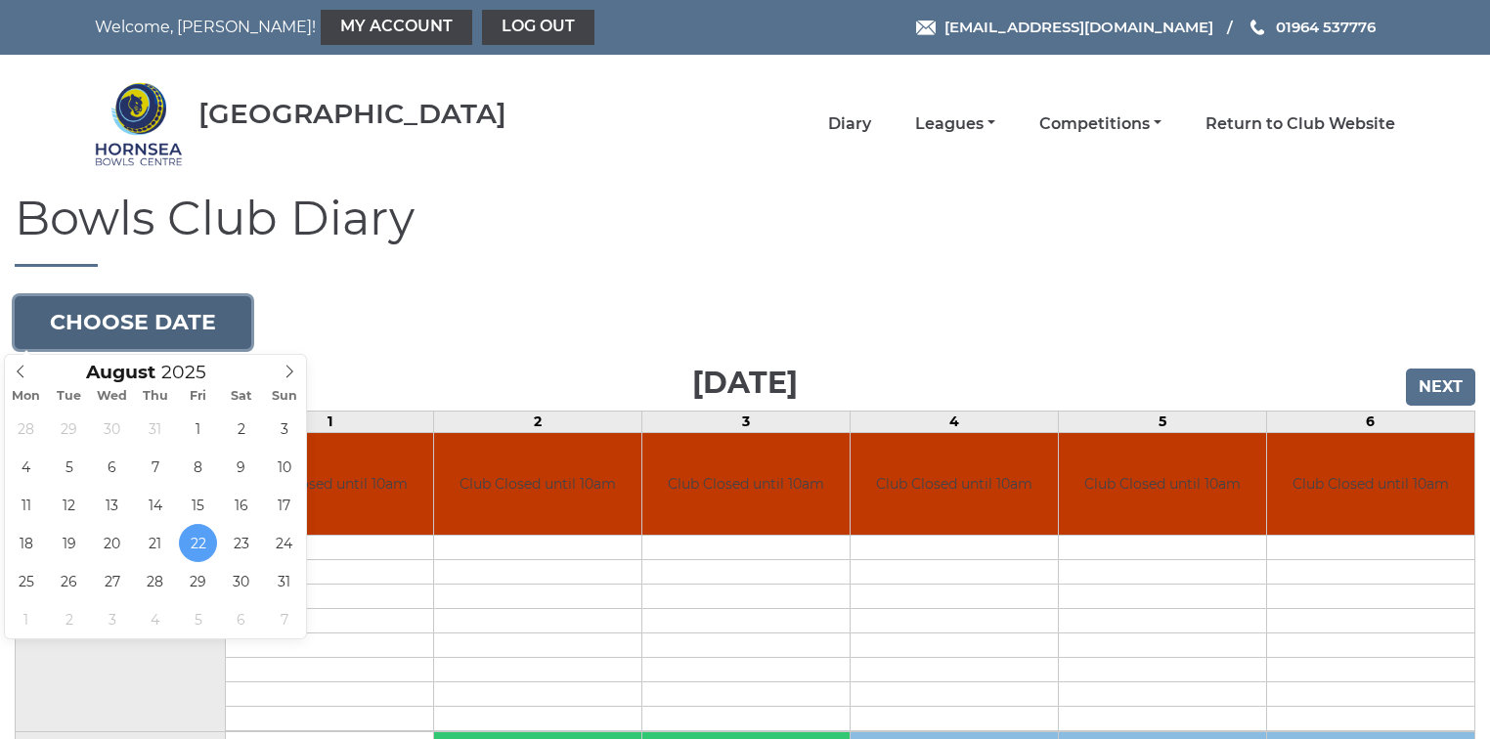
click at [123, 326] on button "Choose date" at bounding box center [133, 322] width 237 height 53
type input "[DATE]"
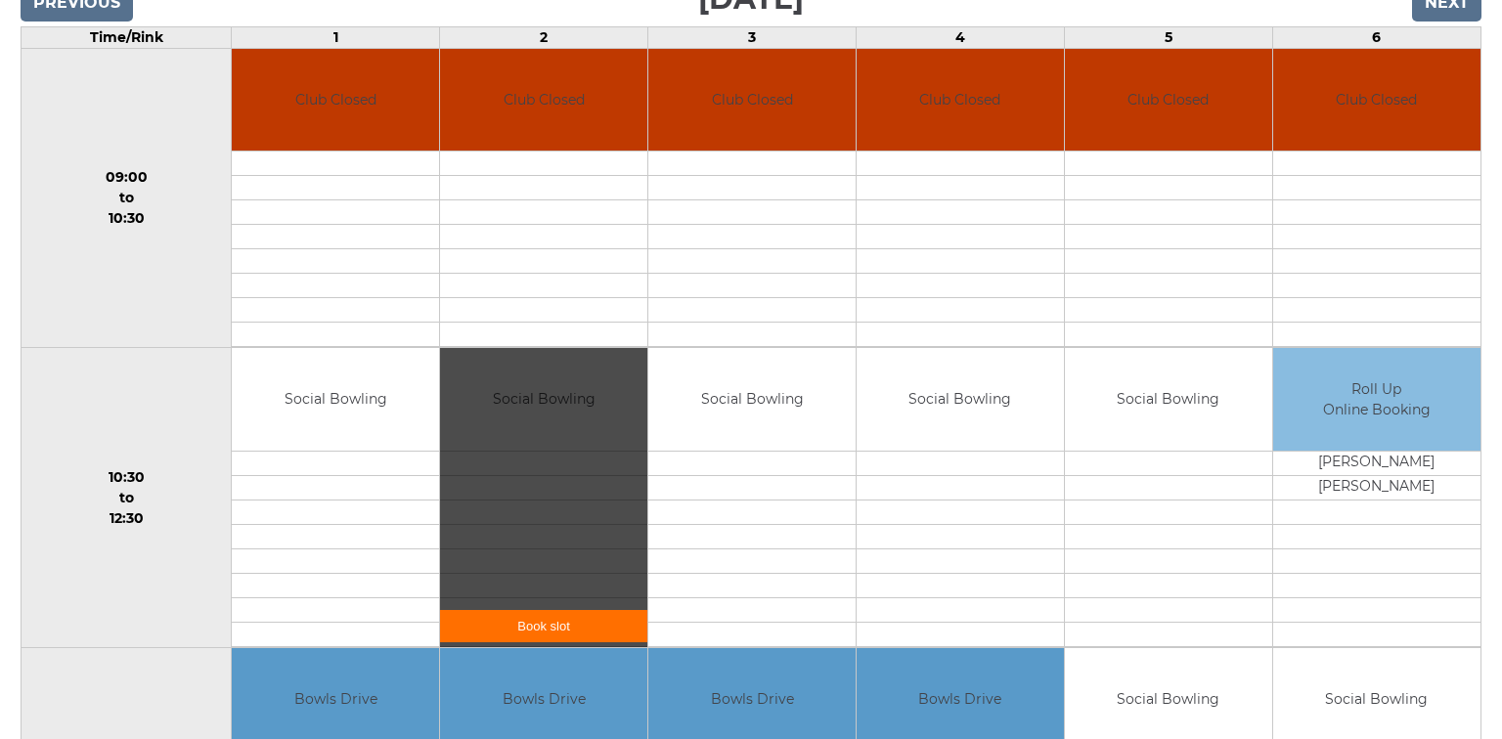
scroll to position [391, 0]
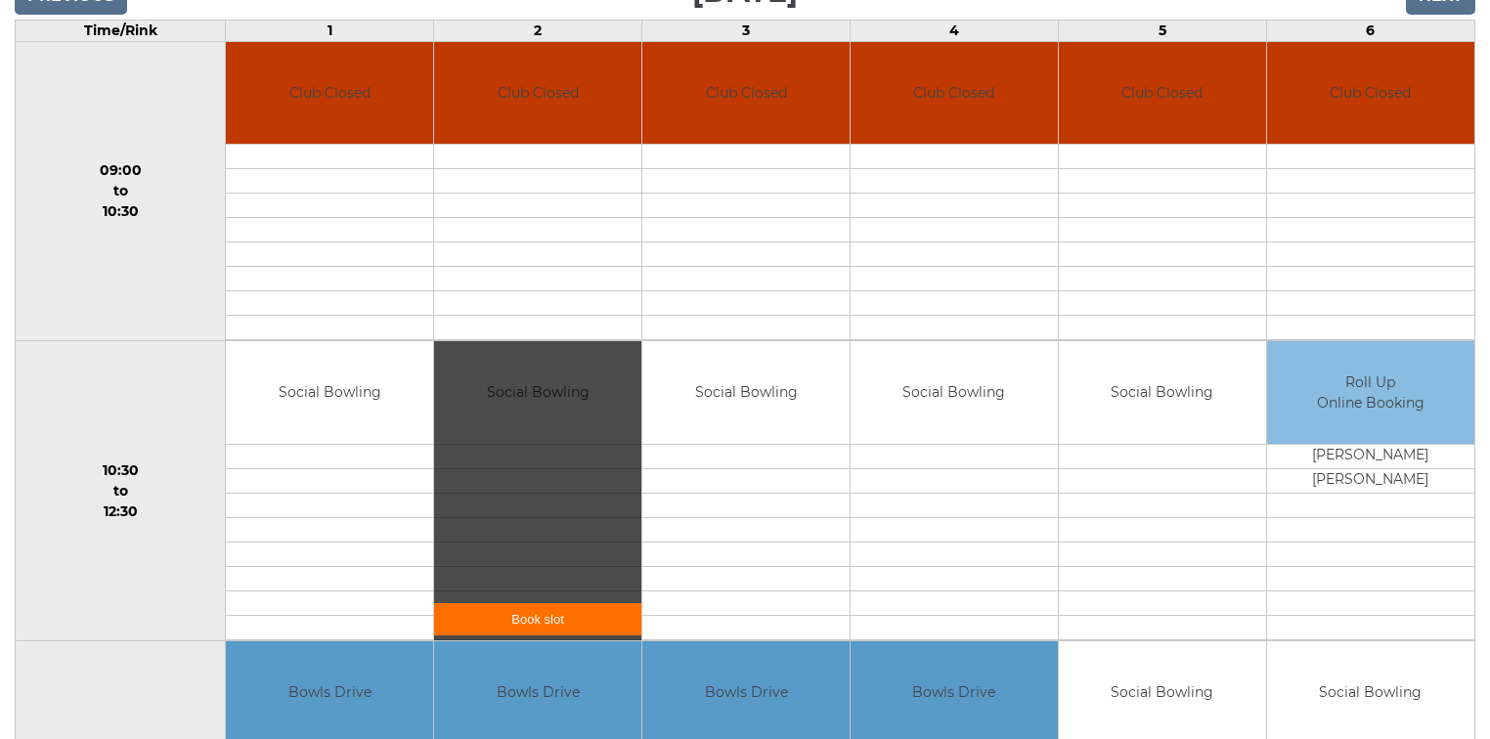
click at [542, 615] on link "Book slot" at bounding box center [537, 619] width 207 height 32
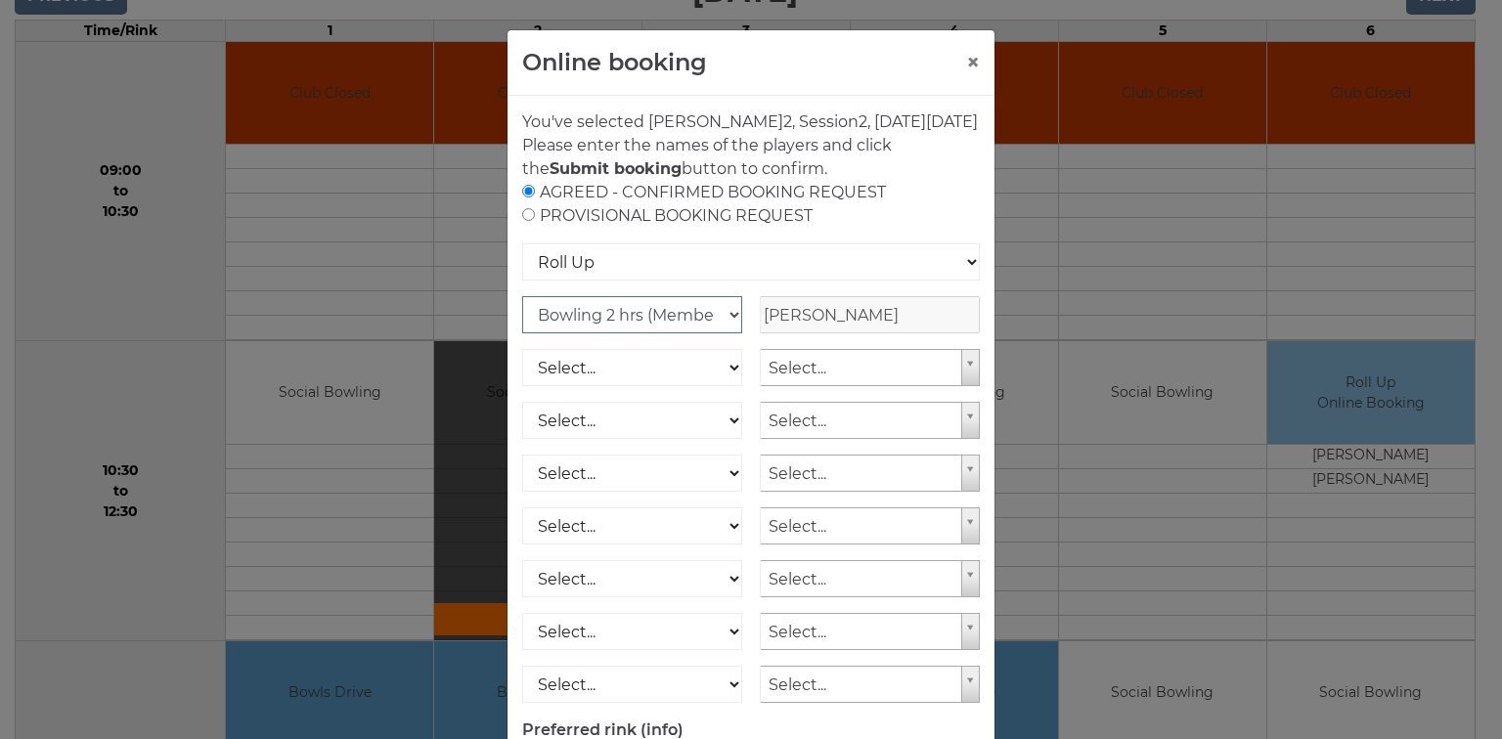
click at [727, 333] on select "Club Competition (Member) National (Member) Bowling 1.5 hrs (Member) Junior (Up…" at bounding box center [632, 314] width 220 height 37
select select "1_48"
click at [522, 319] on select "Club Competition (Member) National (Member) Bowling 1.5 hrs (Member) Junior (Up…" at bounding box center [632, 314] width 220 height 37
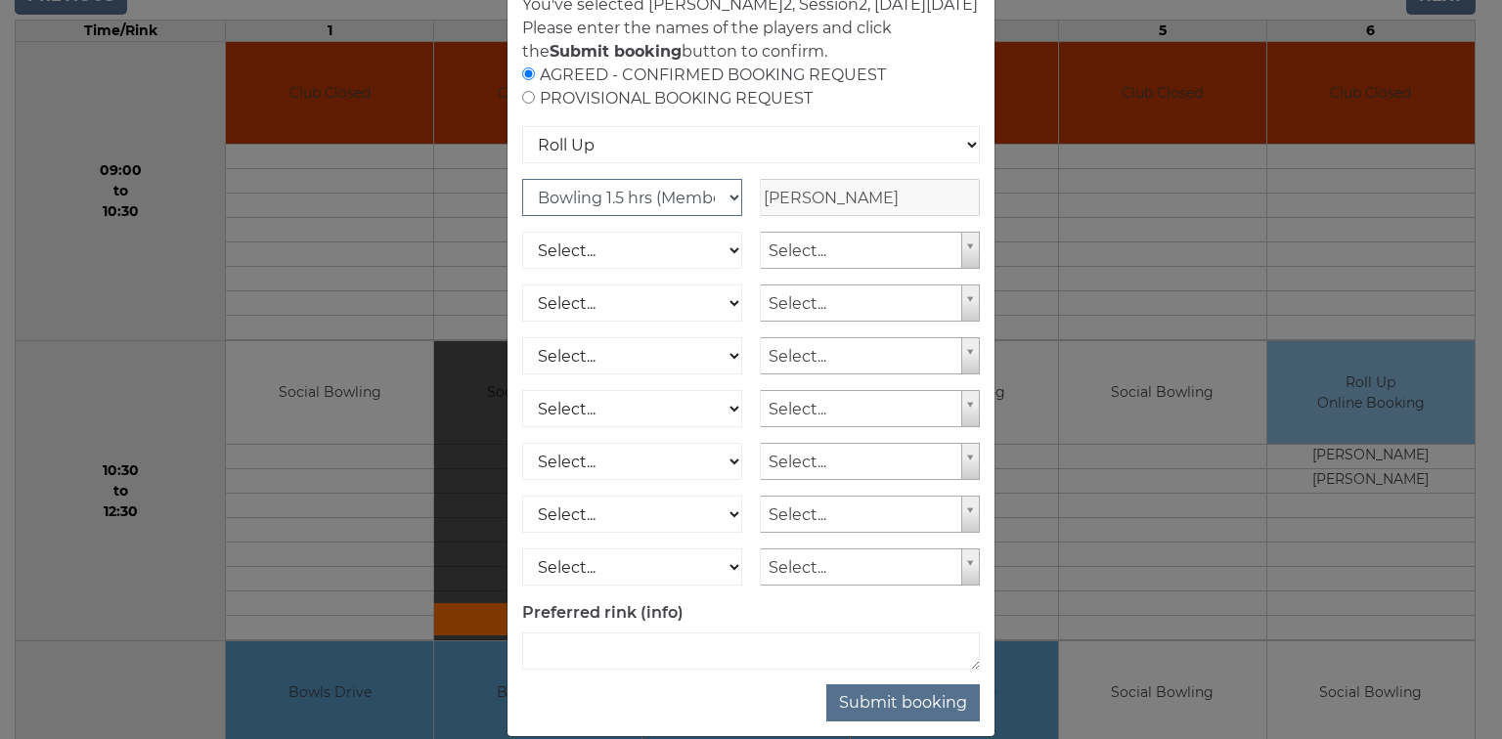
scroll to position [167, 0]
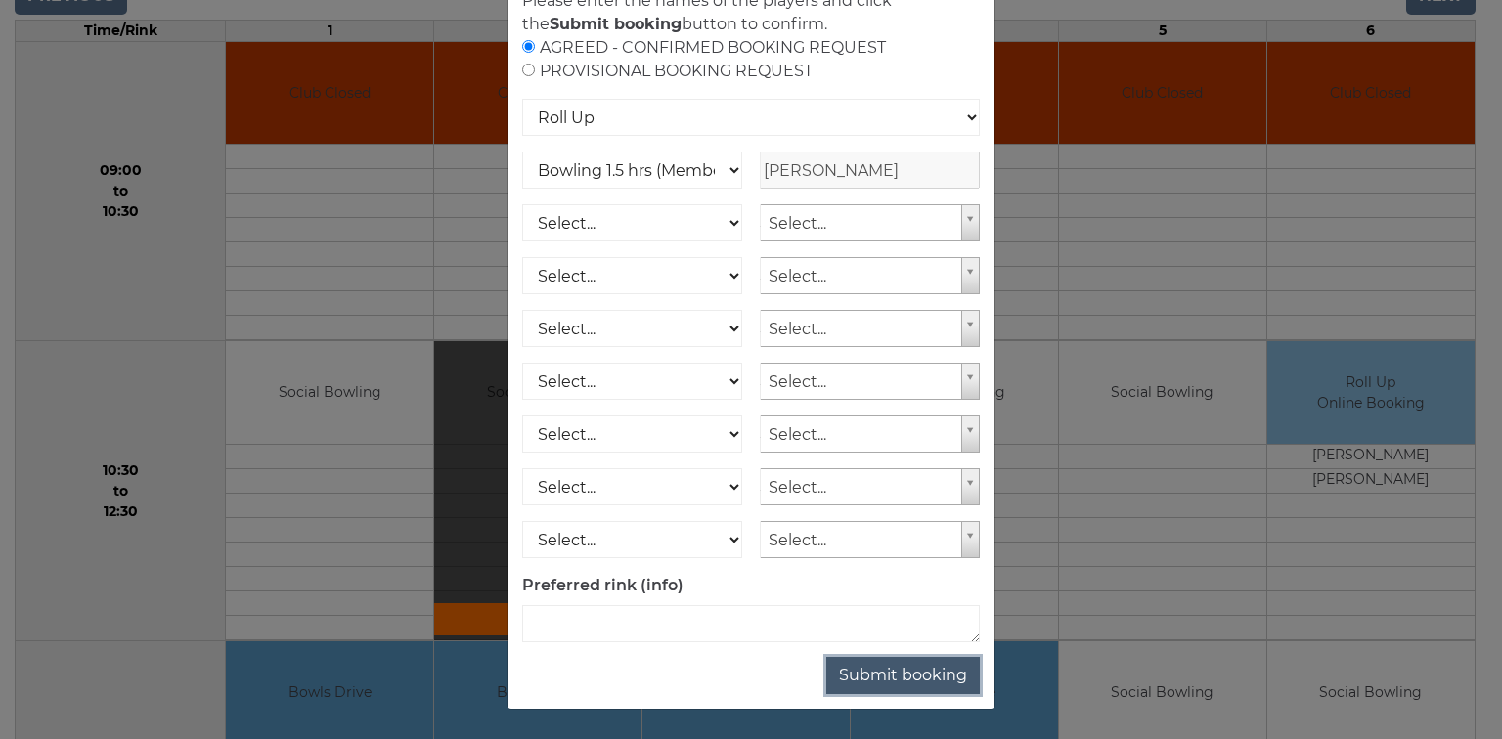
click at [899, 675] on button "Submit booking" at bounding box center [902, 675] width 153 height 37
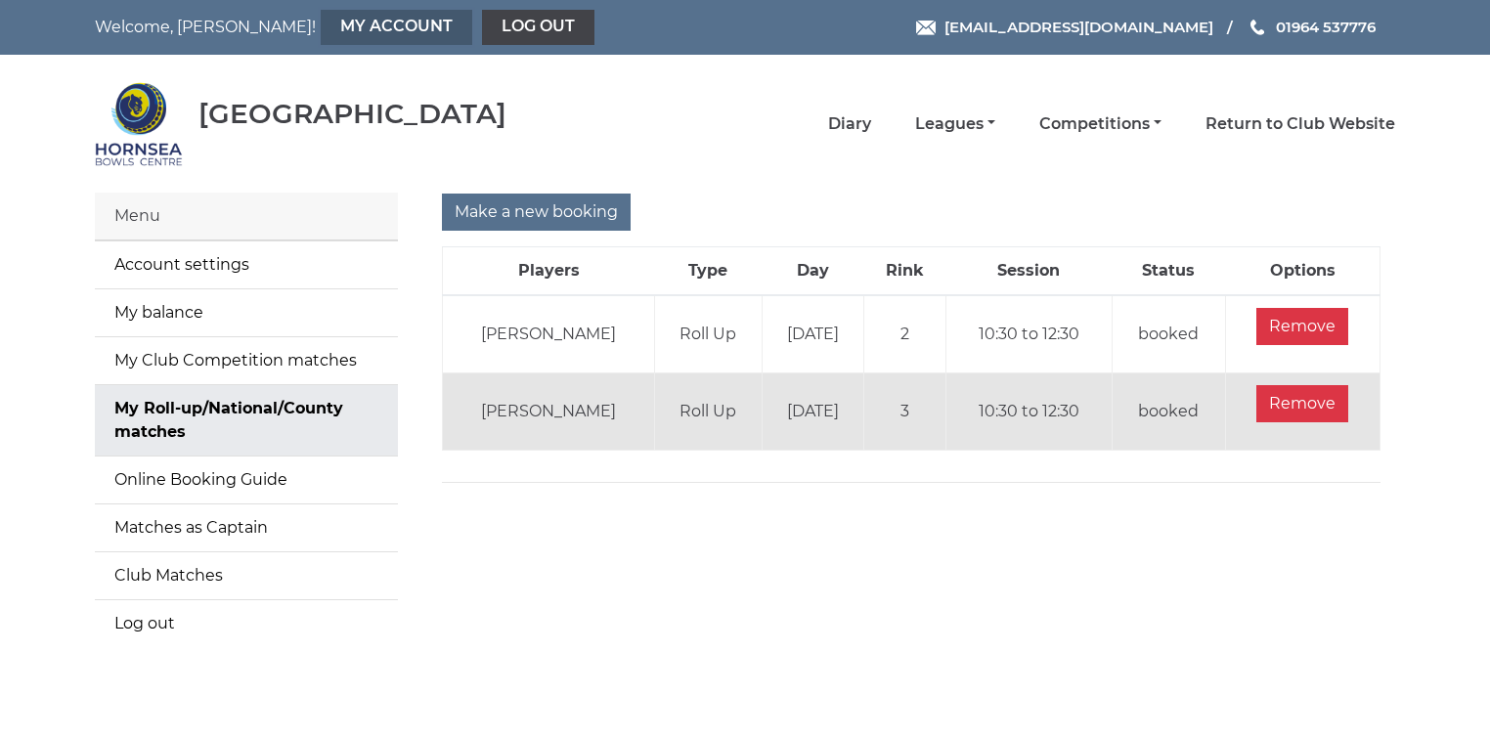
click at [321, 26] on link "My Account" at bounding box center [397, 27] width 152 height 35
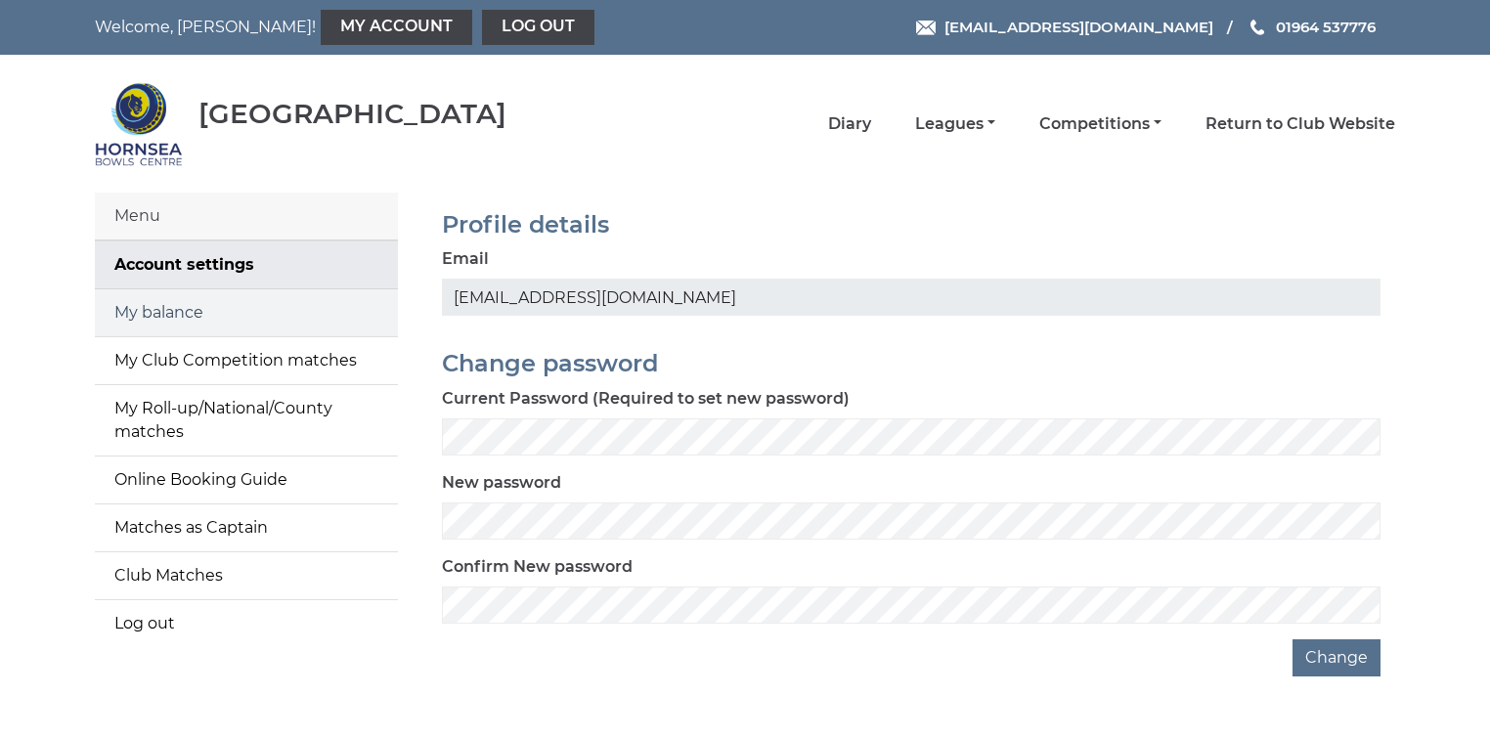
click at [178, 316] on link "My balance" at bounding box center [246, 312] width 303 height 47
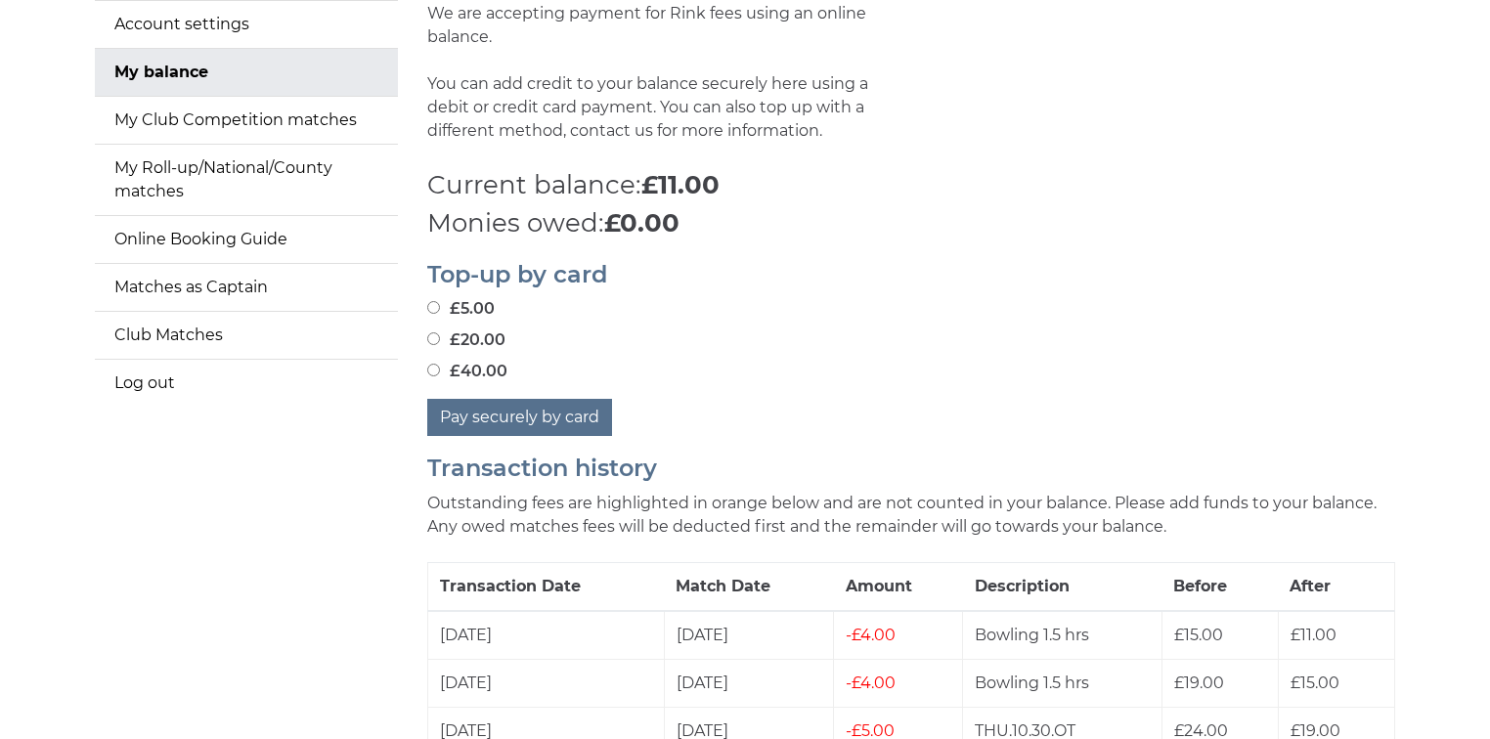
scroll to position [235, 0]
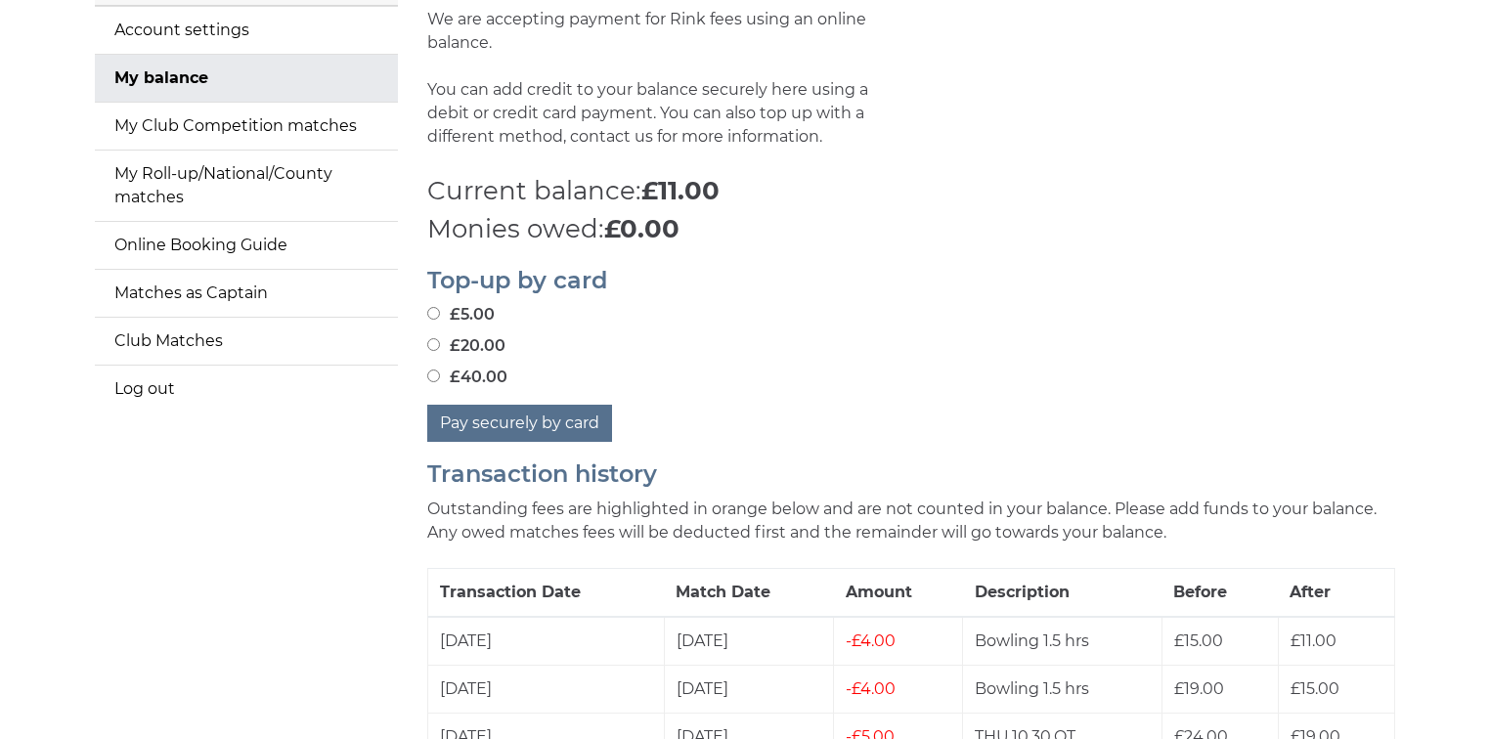
click at [432, 375] on input "£40.00" at bounding box center [433, 376] width 13 height 13
radio input "true"
click at [542, 425] on button "Pay securely by card" at bounding box center [519, 423] width 185 height 37
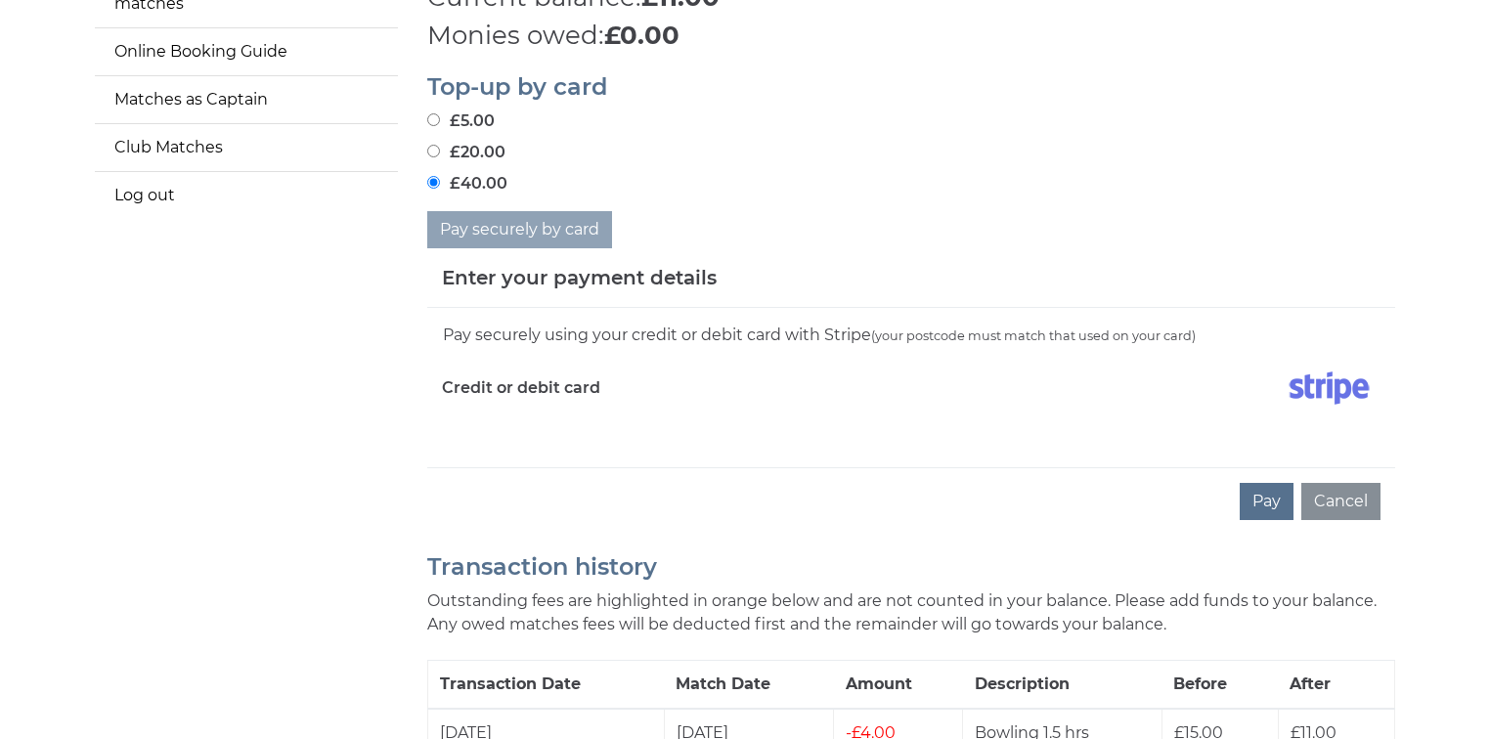
scroll to position [469, 0]
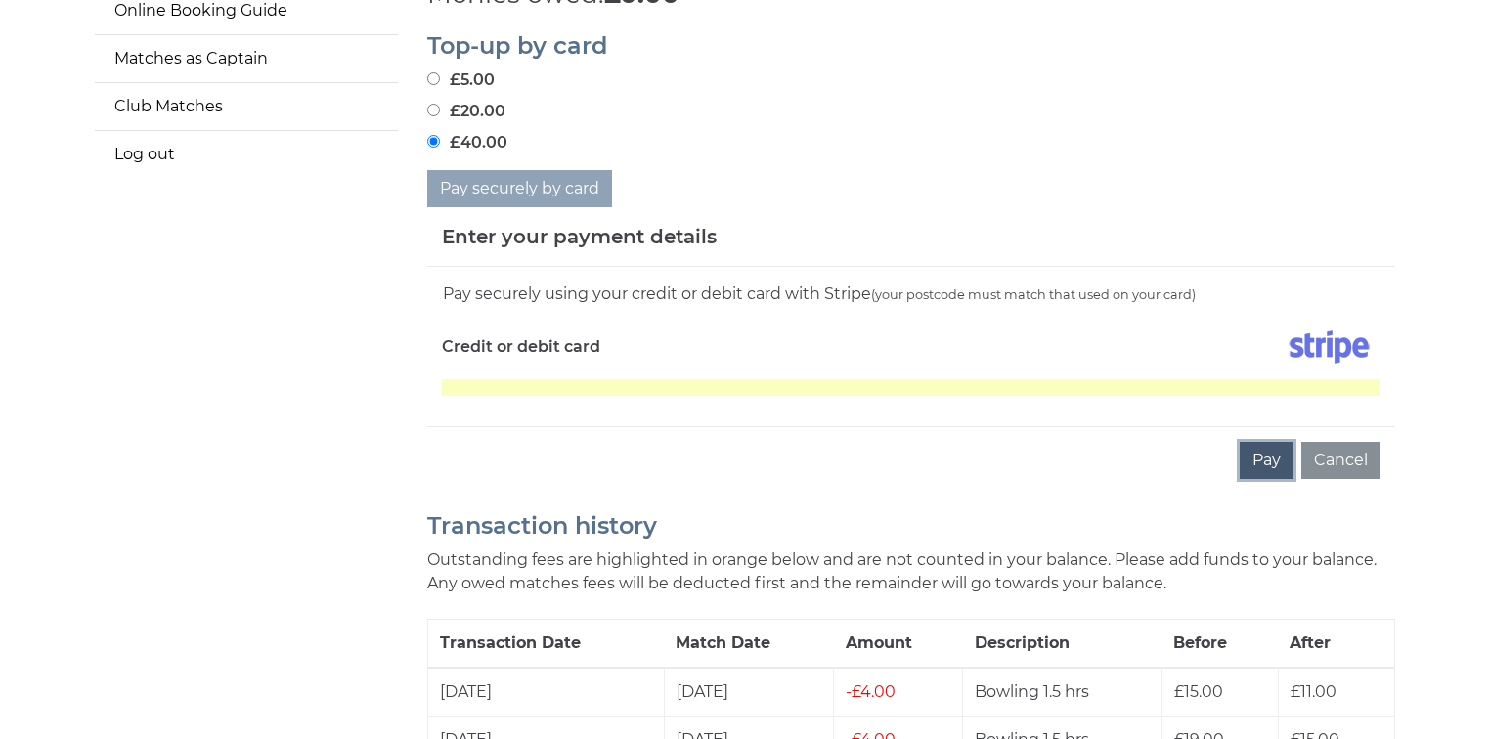
click at [1265, 456] on button "Pay" at bounding box center [1267, 460] width 54 height 37
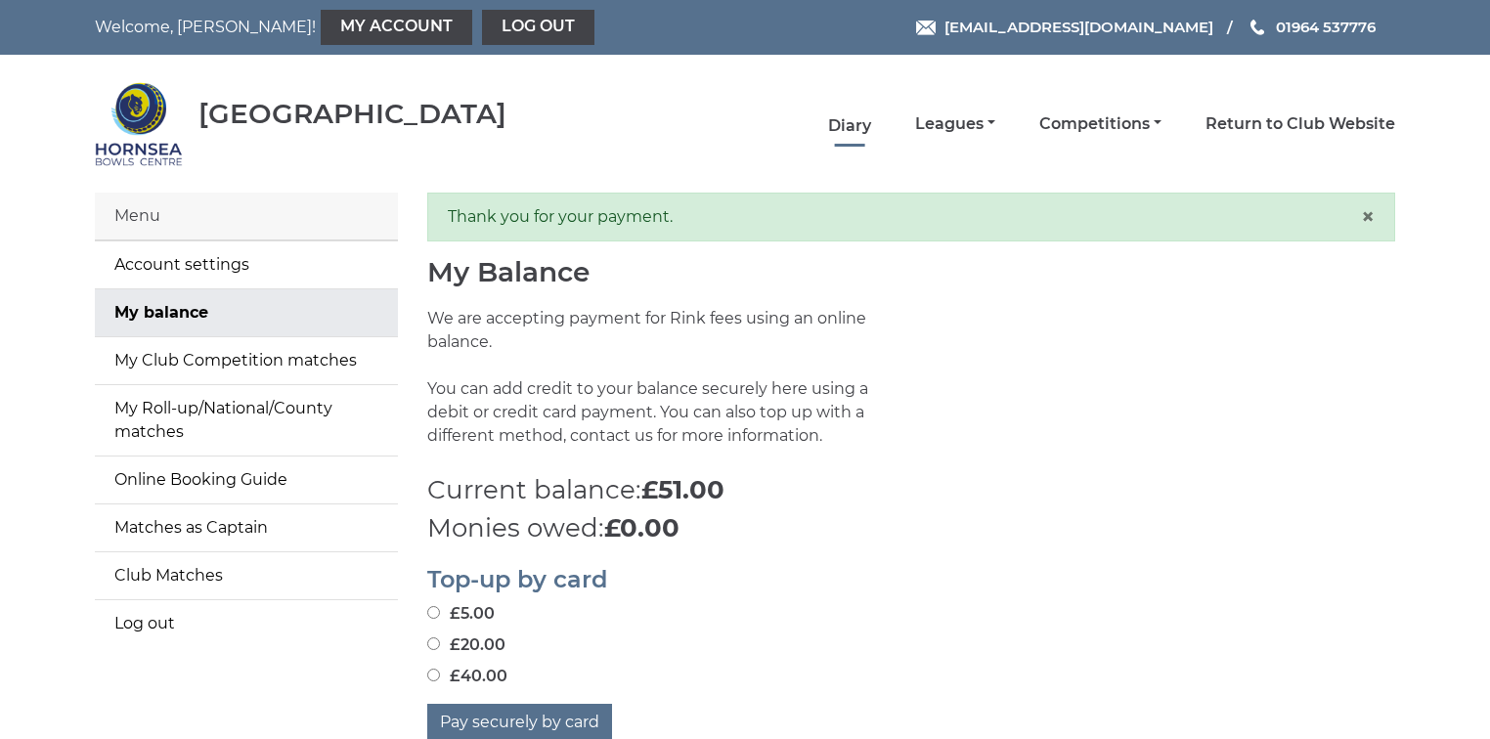
click at [851, 125] on link "Diary" at bounding box center [849, 126] width 43 height 22
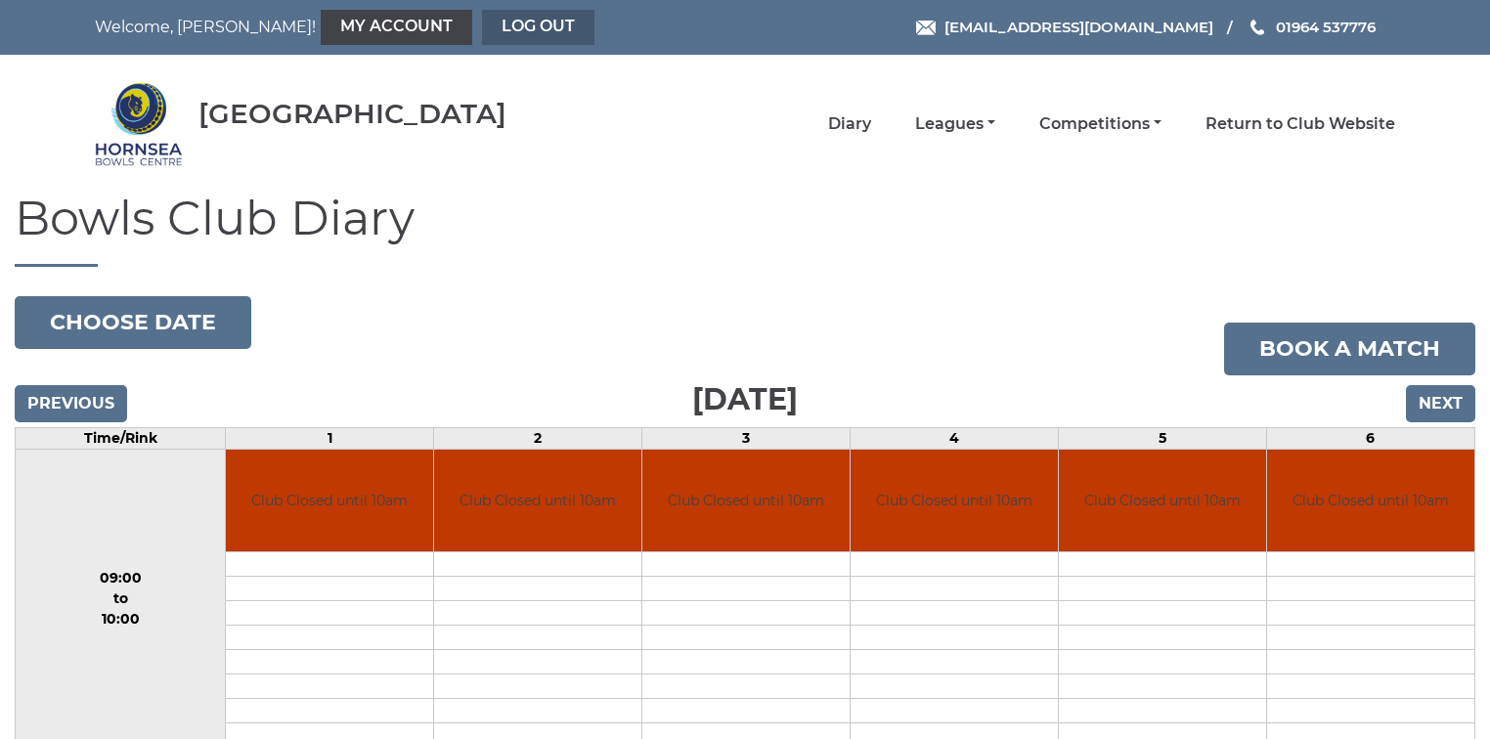
click at [482, 28] on link "Log out" at bounding box center [538, 27] width 112 height 35
